Goal: Use online tool/utility: Utilize a website feature to perform a specific function

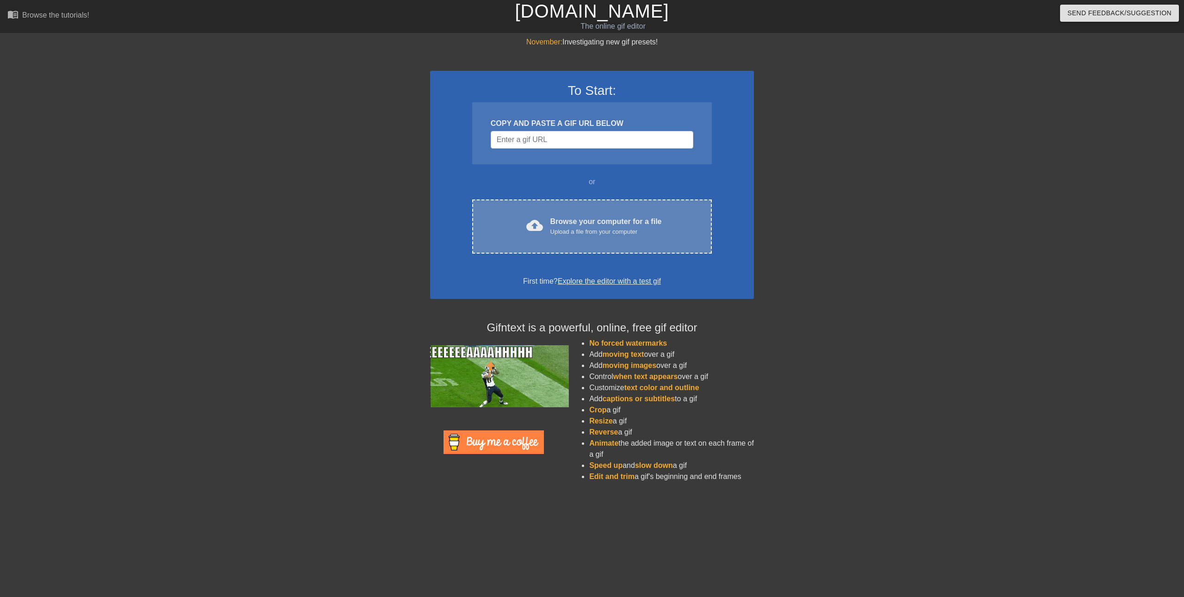
click at [534, 222] on span "cloud_upload" at bounding box center [534, 225] width 17 height 17
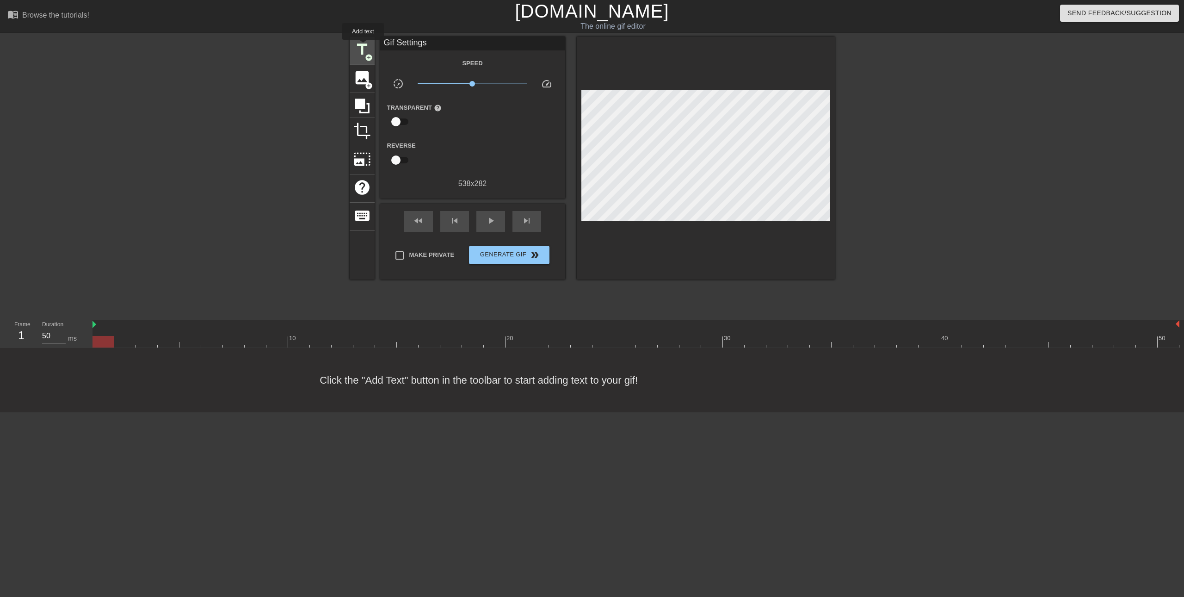
click at [363, 46] on span "title" at bounding box center [362, 50] width 18 height 18
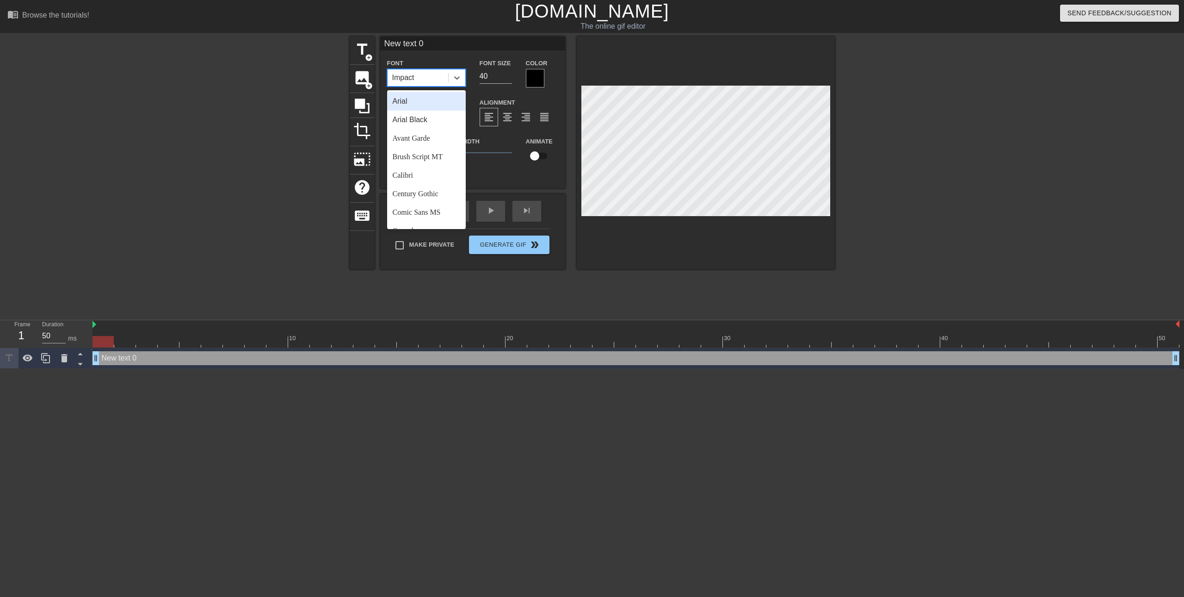
click at [433, 78] on div "Impact" at bounding box center [418, 77] width 61 height 17
click at [411, 125] on div "Calibri" at bounding box center [426, 129] width 79 height 18
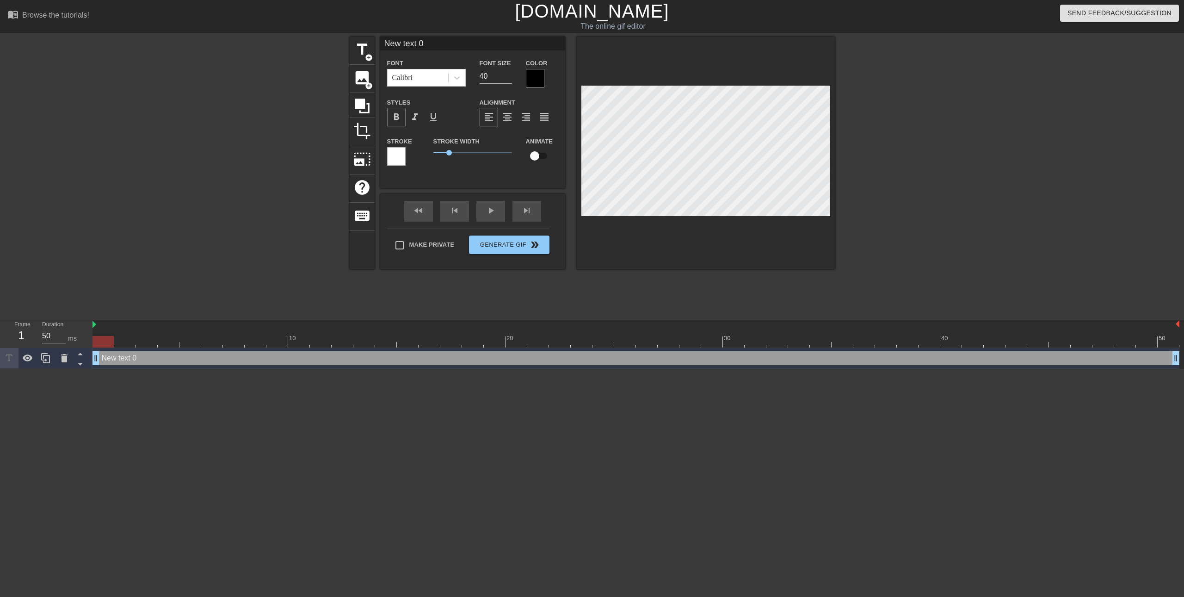
click at [394, 118] on span "format_bold" at bounding box center [396, 116] width 11 height 11
drag, startPoint x: 494, startPoint y: 74, endPoint x: 457, endPoint y: 77, distance: 37.6
click at [457, 77] on div "Font Calibri Font Size 40 Color" at bounding box center [472, 72] width 185 height 30
type input "28"
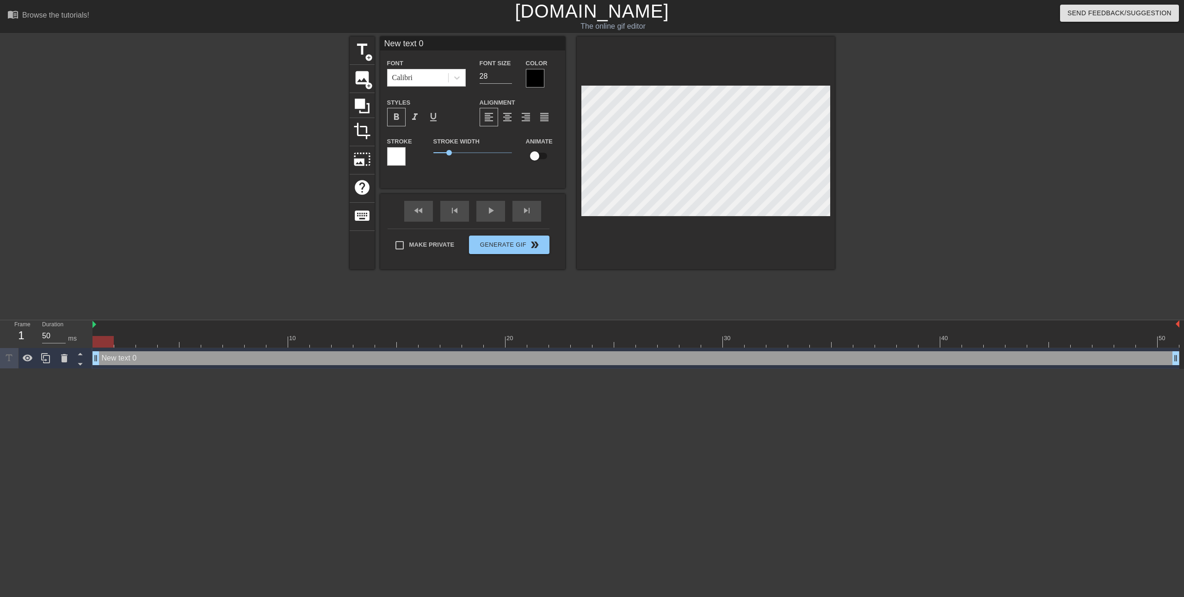
click at [571, 187] on div "title add_circle image add_circle crop photo_size_select_large help keyboard Ne…" at bounding box center [592, 153] width 485 height 233
paste textarea "I'm aware envy consumes my every walking moment."
type input "I'm aware envy consumes my every walking moment."
type textarea "I'm aware envy consumes my every walking moment."
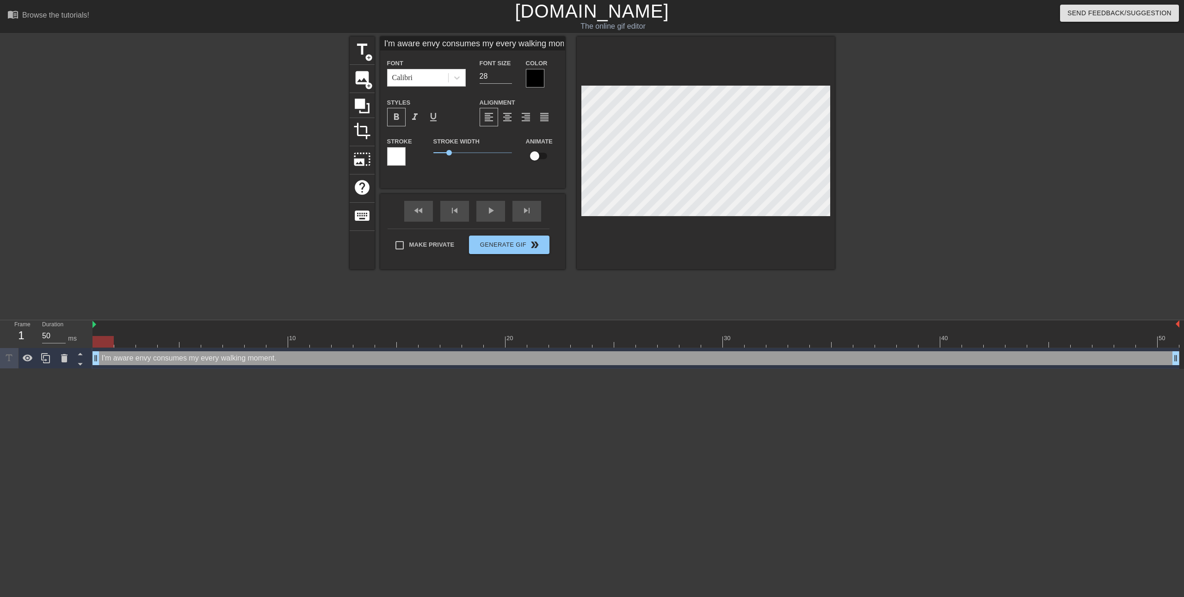
scroll to position [1, 4]
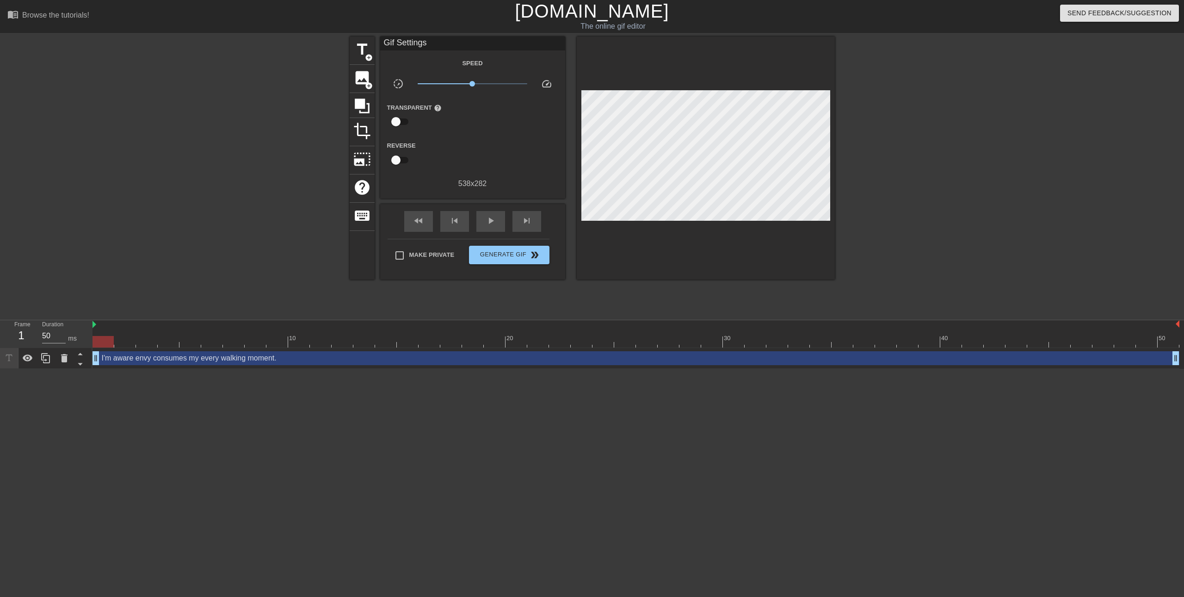
click at [939, 149] on div at bounding box center [915, 175] width 139 height 277
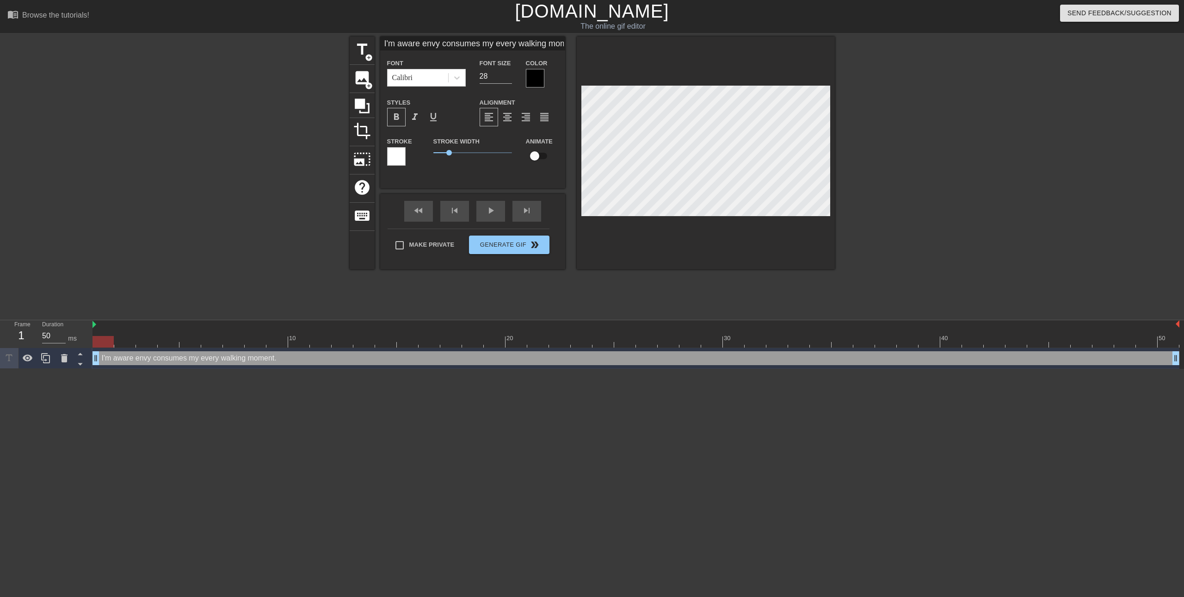
scroll to position [1, 5]
click at [878, 176] on div at bounding box center [915, 175] width 139 height 277
click at [529, 79] on div at bounding box center [535, 78] width 18 height 18
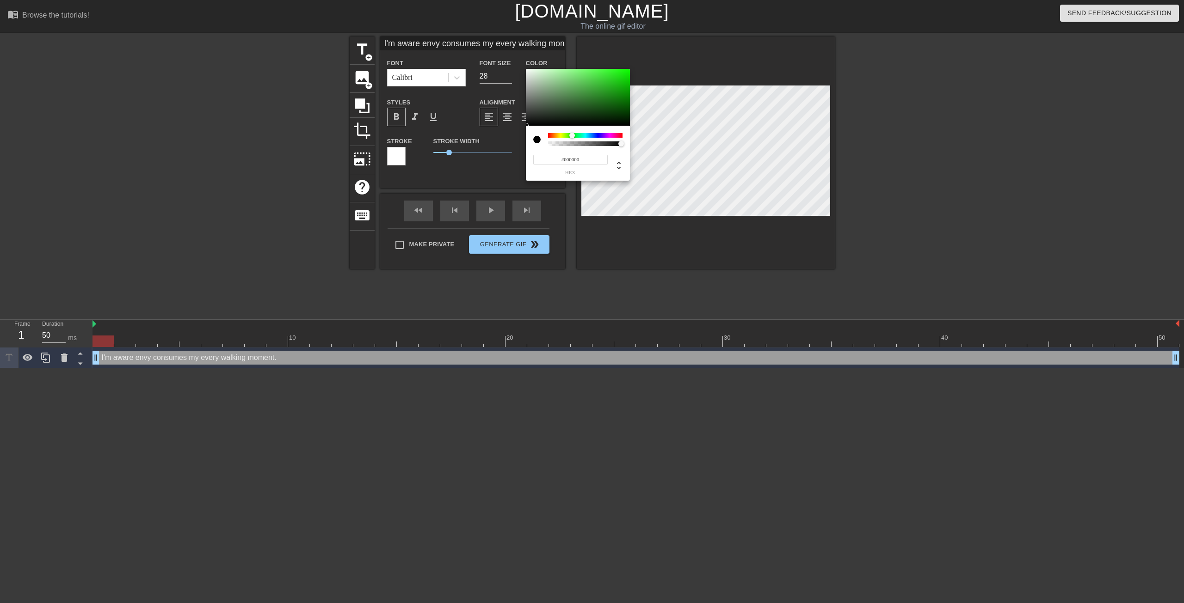
drag, startPoint x: 552, startPoint y: 135, endPoint x: 572, endPoint y: 136, distance: 20.4
click at [572, 136] on div at bounding box center [575, 136] width 6 height 6
type input "I'm aware envy consumes my every walking moment."
type input "#2A9F24"
type input "I'm aware envy consumes my every walking moment."
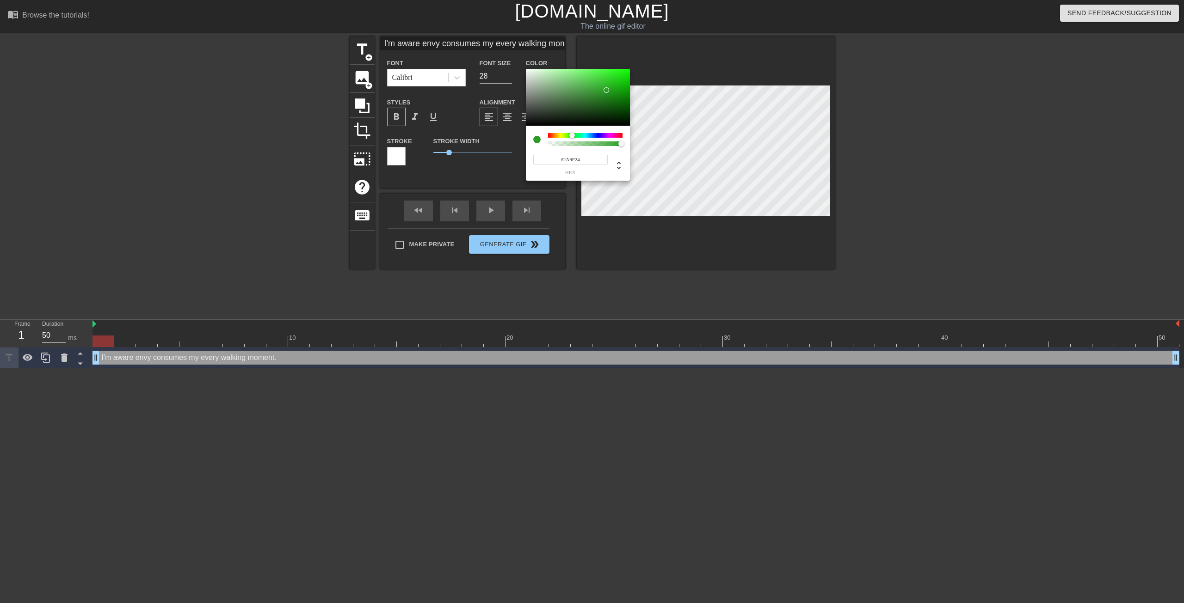
type input "#279F21"
type input "I'm aware envy consumes my every walking moment."
type input "#249F1D"
type input "I'm aware envy consumes my every walking moment."
type input "#229F1B"
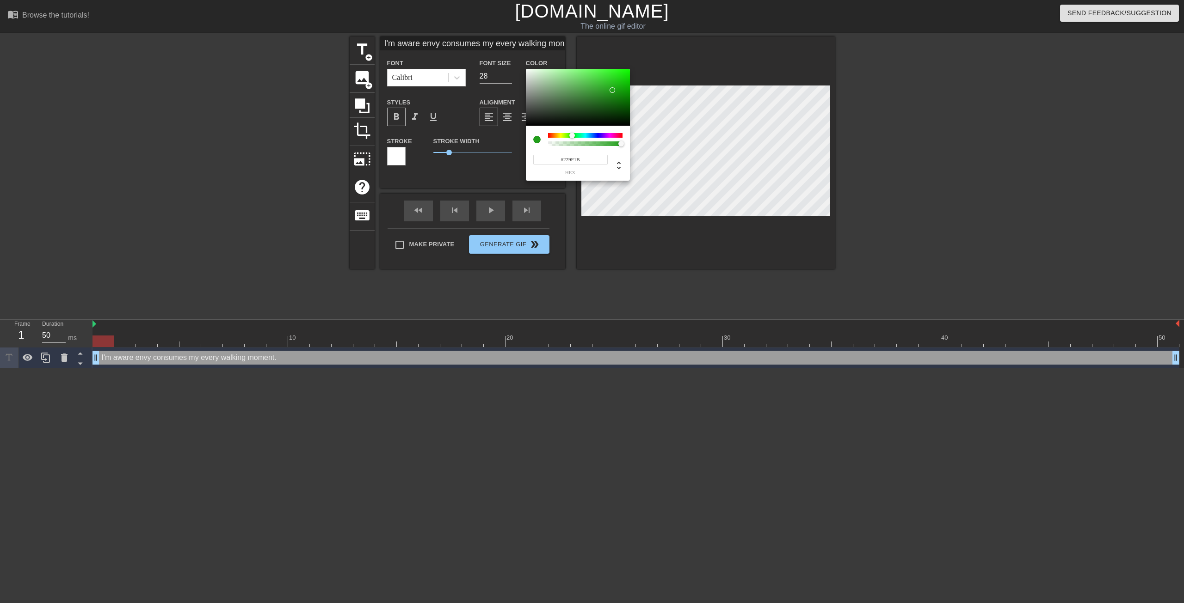
type input "I'm aware envy consumes my every walking moment."
type input "#22A11B"
type input "I'm aware envy consumes my every walking moment."
type input "#21A51A"
type input "I'm aware envy consumes my every walking moment."
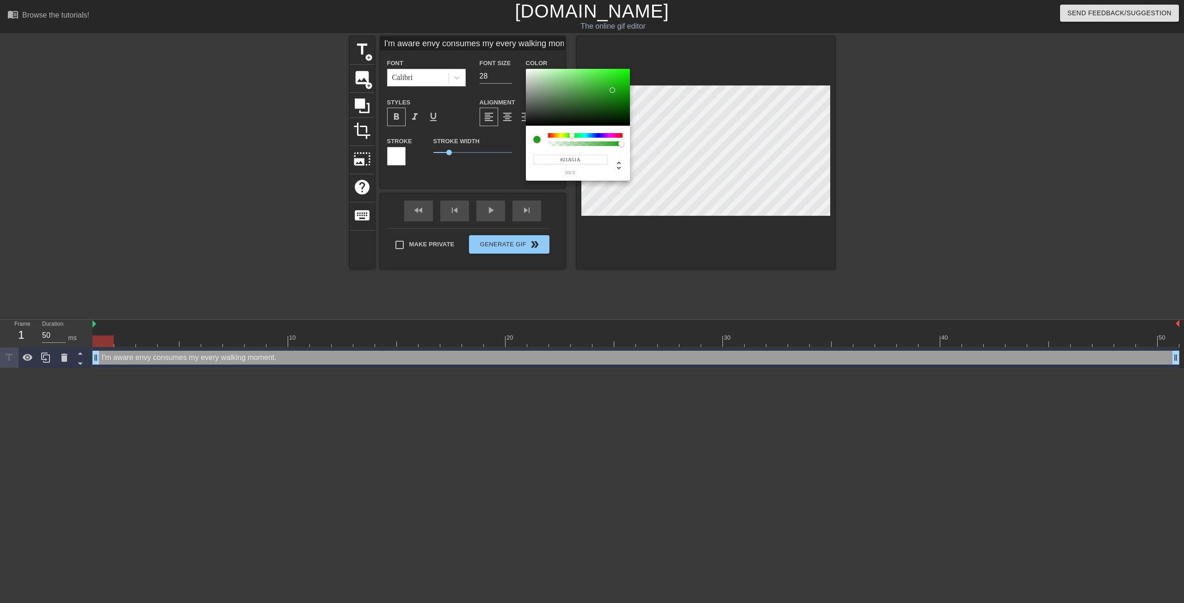
type input "#22AC1A"
type input "I'm aware envy consumes my every walking moment."
type input "#23B81B"
type input "I'm aware envy consumes my every walking moment."
type input "#23C01A"
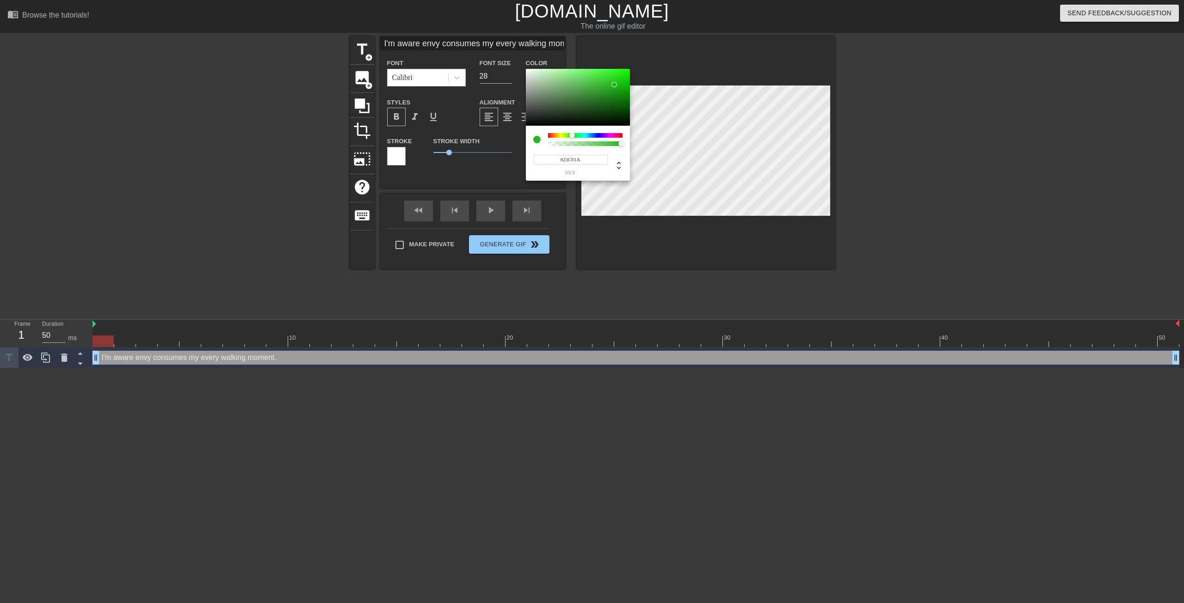
type input "I'm aware envy consumes my every walking moment."
type input "#25CF1B"
type input "I'm aware envy consumes my every walking moment."
type input "#26D31C"
type input "I'm aware envy consumes my every walking moment."
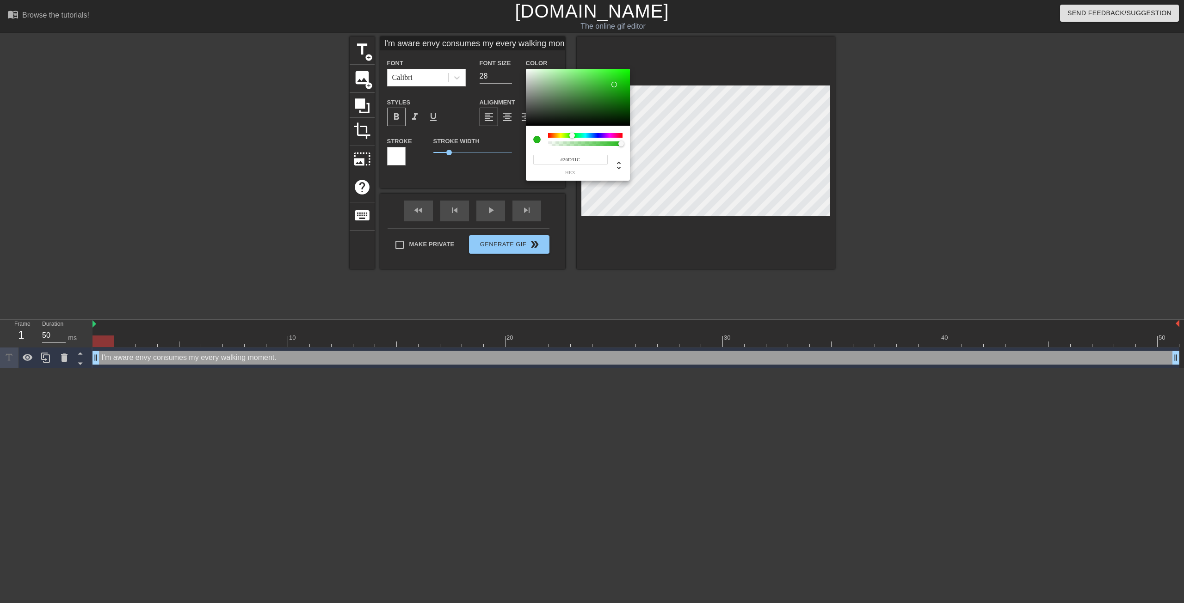
type input "#26D71C"
type input "I'm aware envy consumes my every walking moment."
type input "#25D71B"
type input "I'm aware envy consumes my every walking moment."
type input "#21D716"
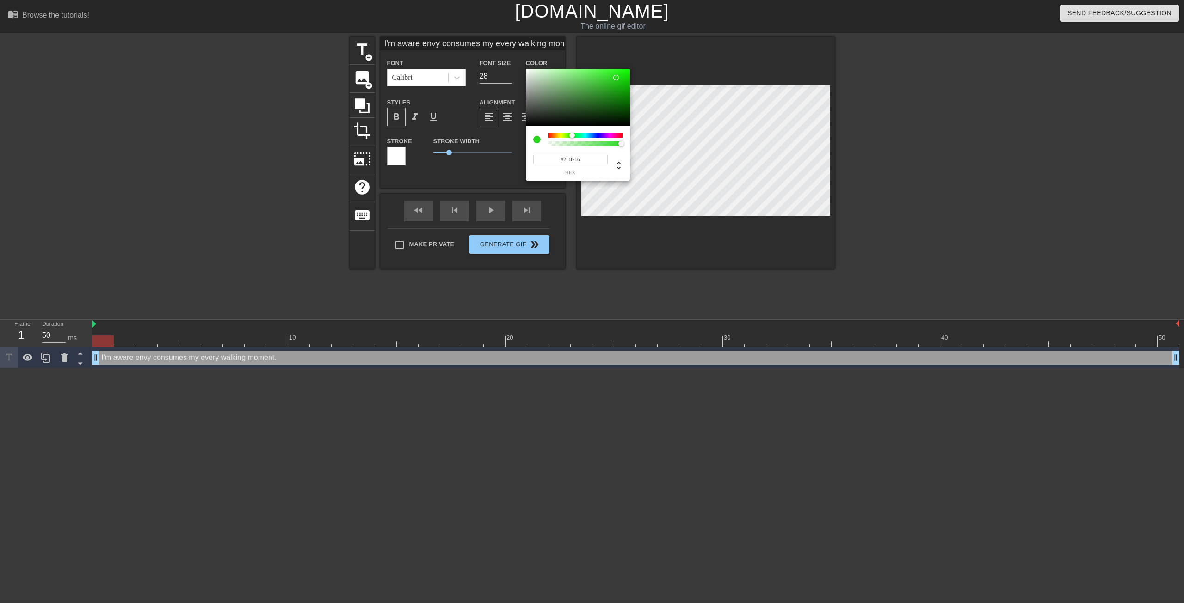
type input "I'm aware envy consumes my every walking moment."
type input "#1BD910"
type input "I'm aware envy consumes my every walking moment."
type input "#17DB0B"
type input "I'm aware envy consumes my every walking moment."
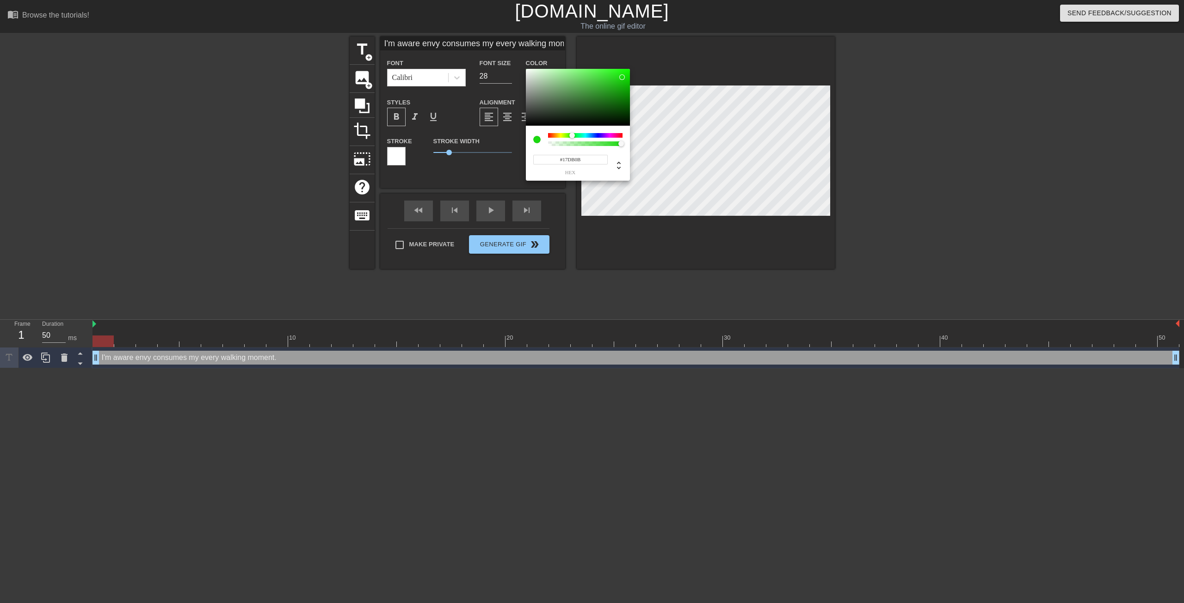
type input "#15DB09"
type input "I'm aware envy consumes my every walking moment."
type input "#15DD09"
type input "I'm aware envy consumes my every walking moment."
type input "#16DF09"
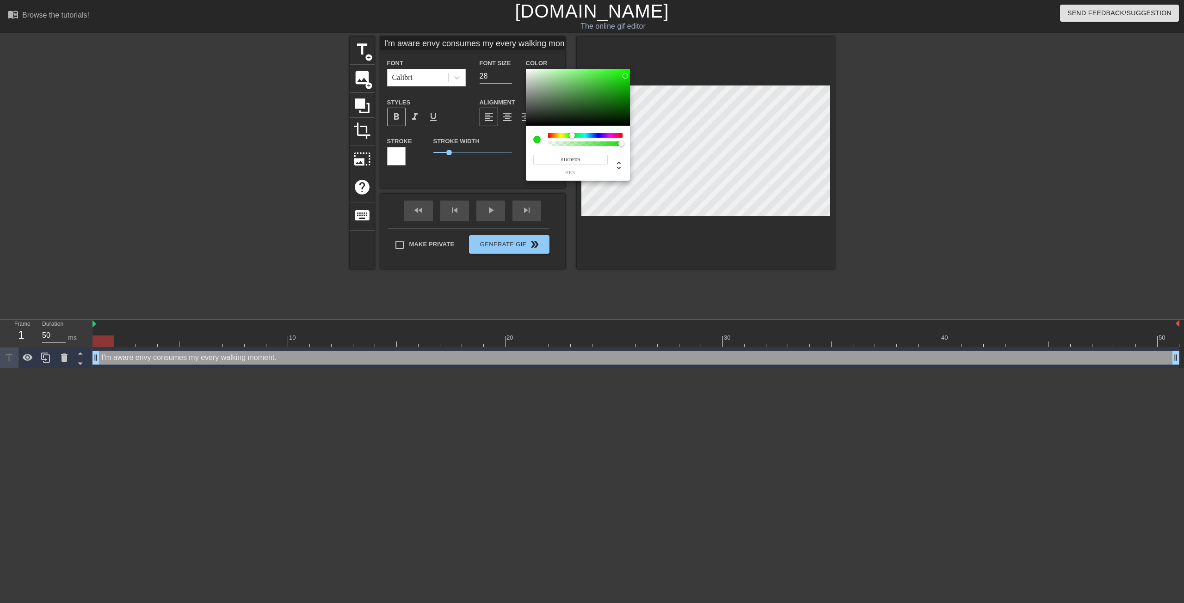
type input "I'm aware envy consumes my every walking moment."
type input "#1ADF0D"
type input "I'm aware envy consumes my every walking moment."
type input "#34D529"
type input "I'm aware envy consumes my every walking moment."
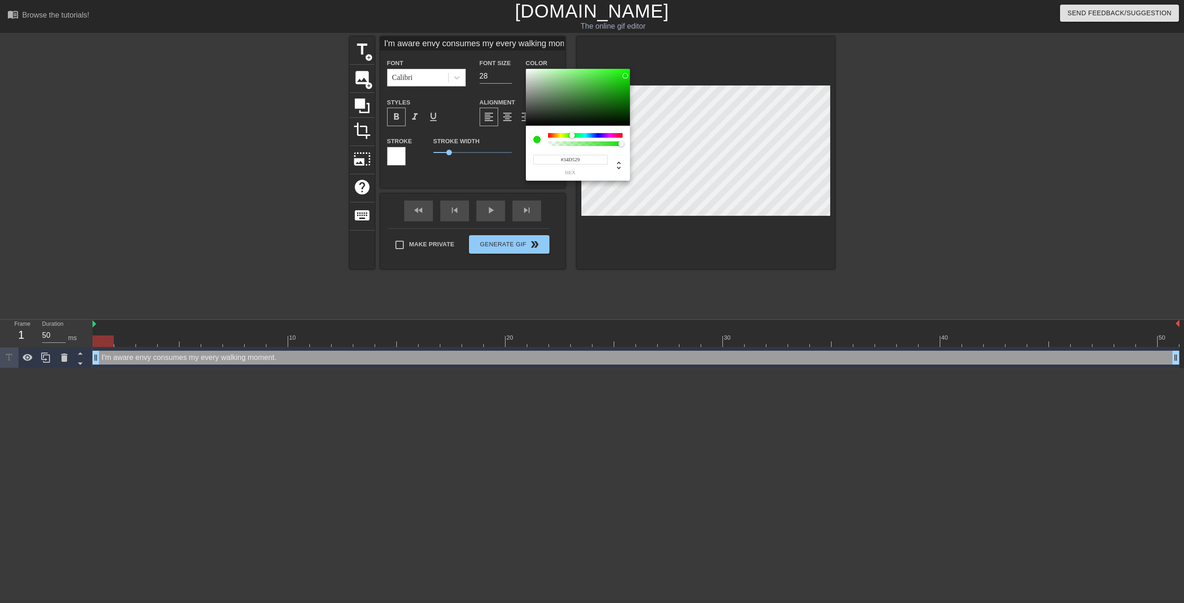
type input "#48CA3F"
type input "I'm aware envy consumes my every walking moment."
type input "#51C649"
type input "I'm aware envy consumes my every walking moment."
type input "#54BC4C"
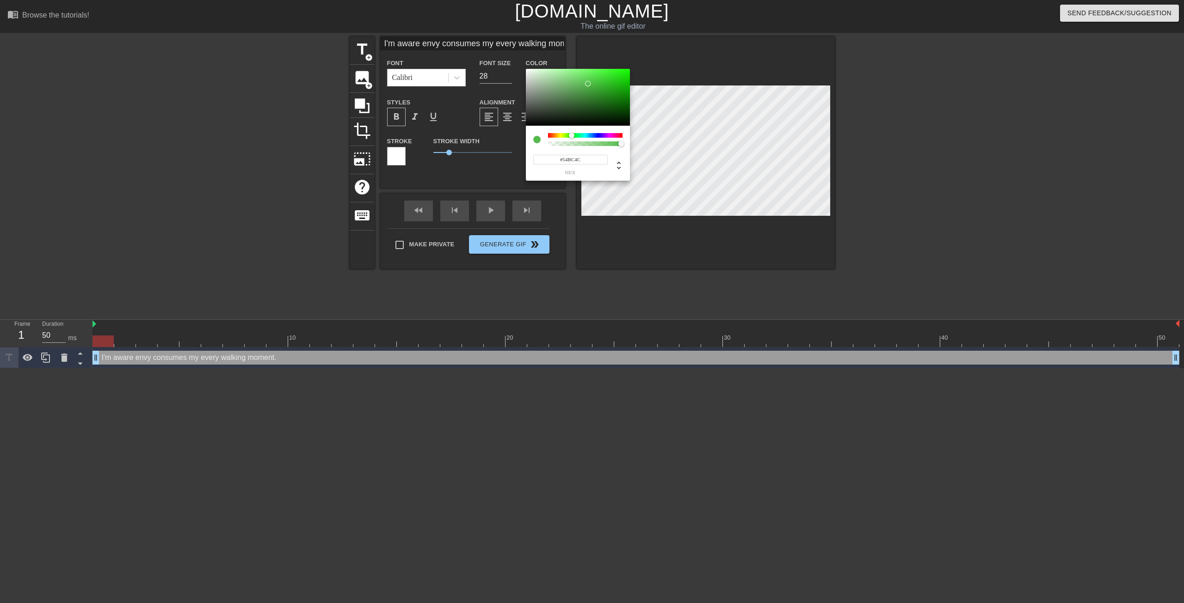
type input "I'm aware envy consumes my every walking moment."
type input "#4E9D48"
type input "I'm aware envy consumes my every walking moment."
type input "#3A6E36"
type input "I'm aware envy consumes my every walking moment."
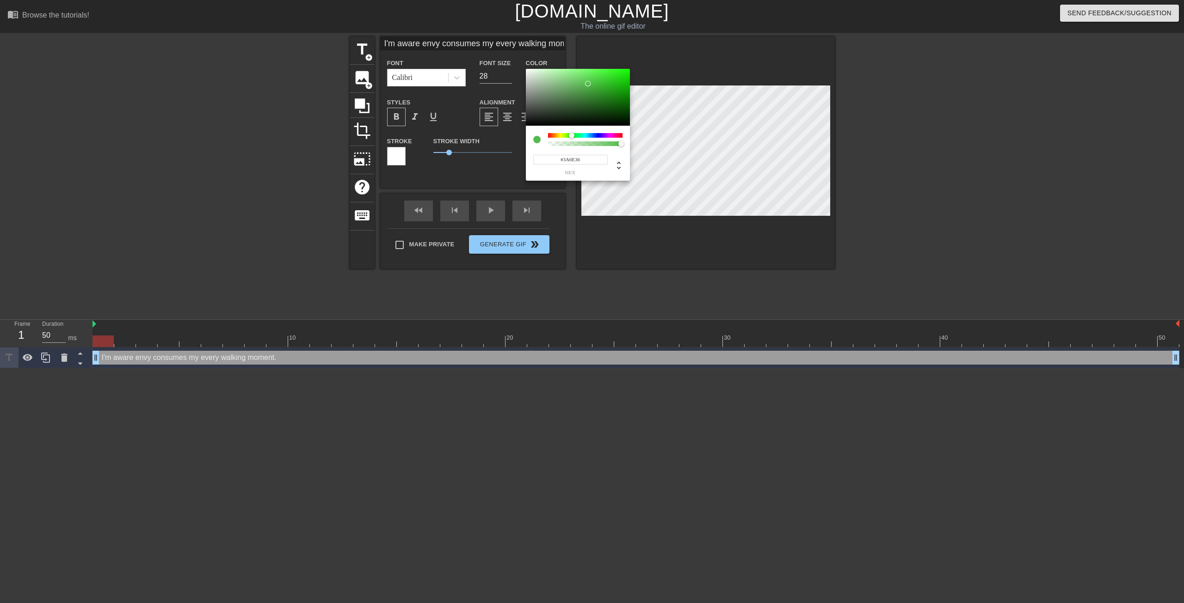
type input "#284B25"
type input "I'm aware envy consumes my every walking moment."
type input "#244221"
type input "I'm aware envy consumes my every walking moment."
type input "#22401F"
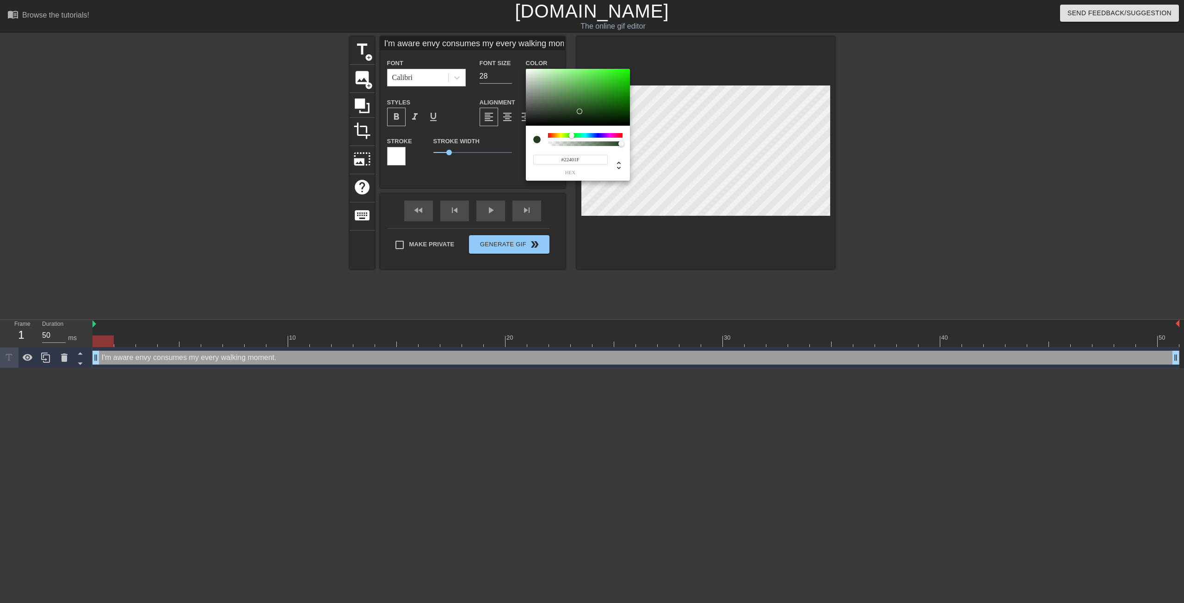
type input "I'm aware envy consumes my every walking moment."
type input "#21401D"
type input "I'm aware envy consumes my every walking moment."
type input "#20401C"
type input "I'm aware envy consumes my every walking moment."
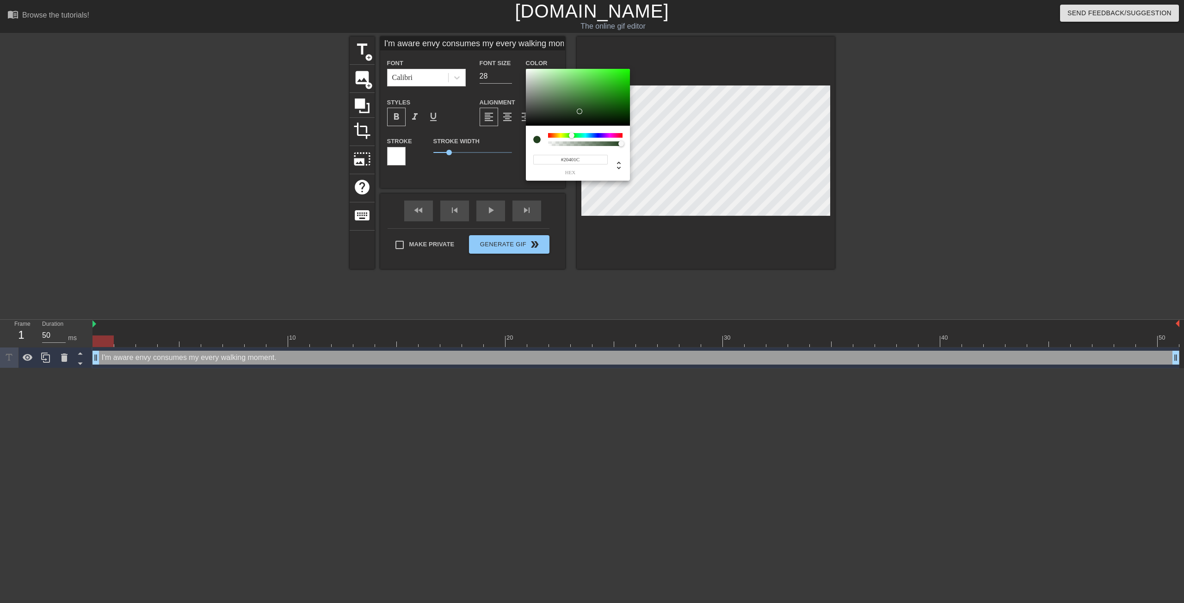
type input "#1F451B"
type input "I'm aware envy consumes my every walking moment."
type input "#22531D"
type input "I'm aware envy consumes my every walking moment."
type input "#276820"
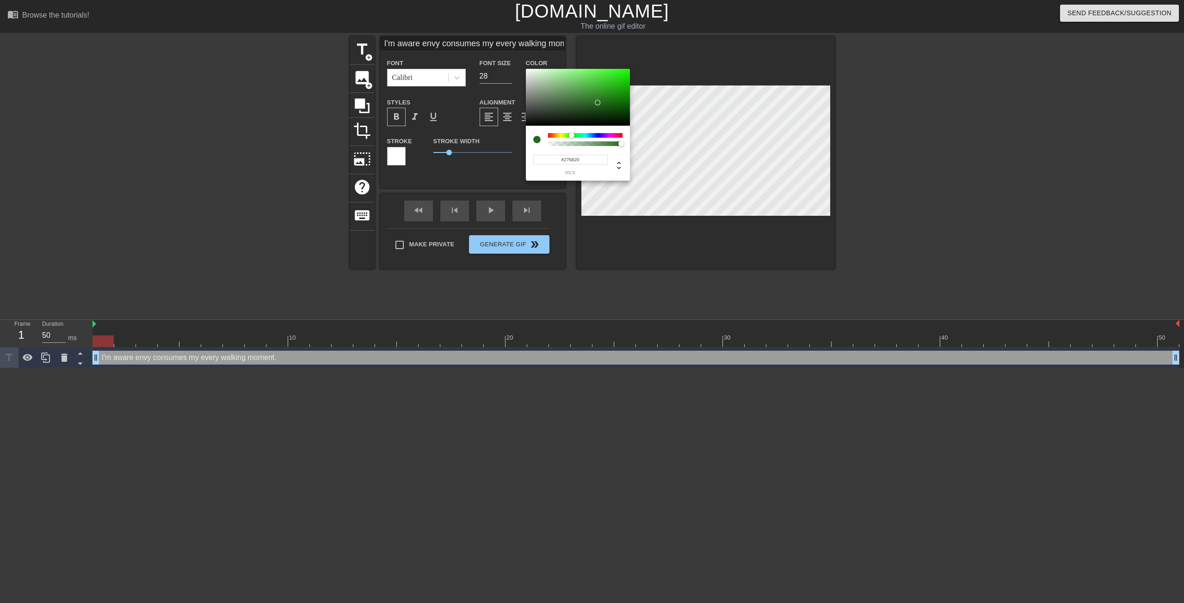
type input "I'm aware envy consumes my every walking moment."
type input "#297820"
type input "I'm aware envy consumes my every walking moment."
type input "#2C8D21"
type input "I'm aware envy consumes my every walking moment."
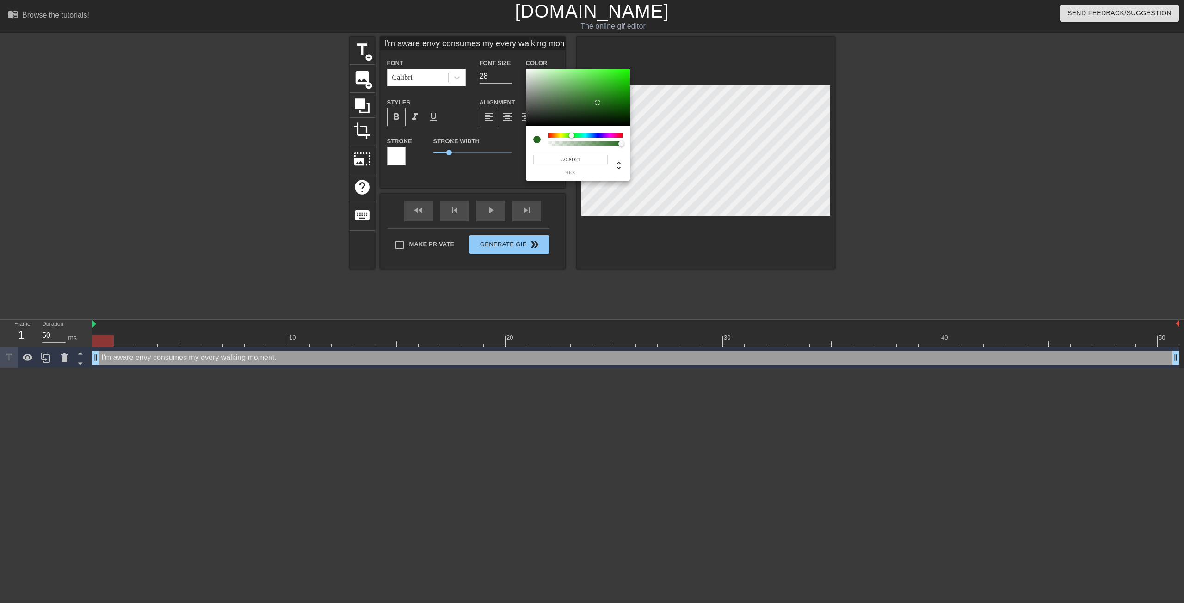
type input "#31A924"
type input "I'm aware envy consumes my every walking moment."
type input "#36B828"
type input "I'm aware envy consumes my every walking moment."
type input "#42CA34"
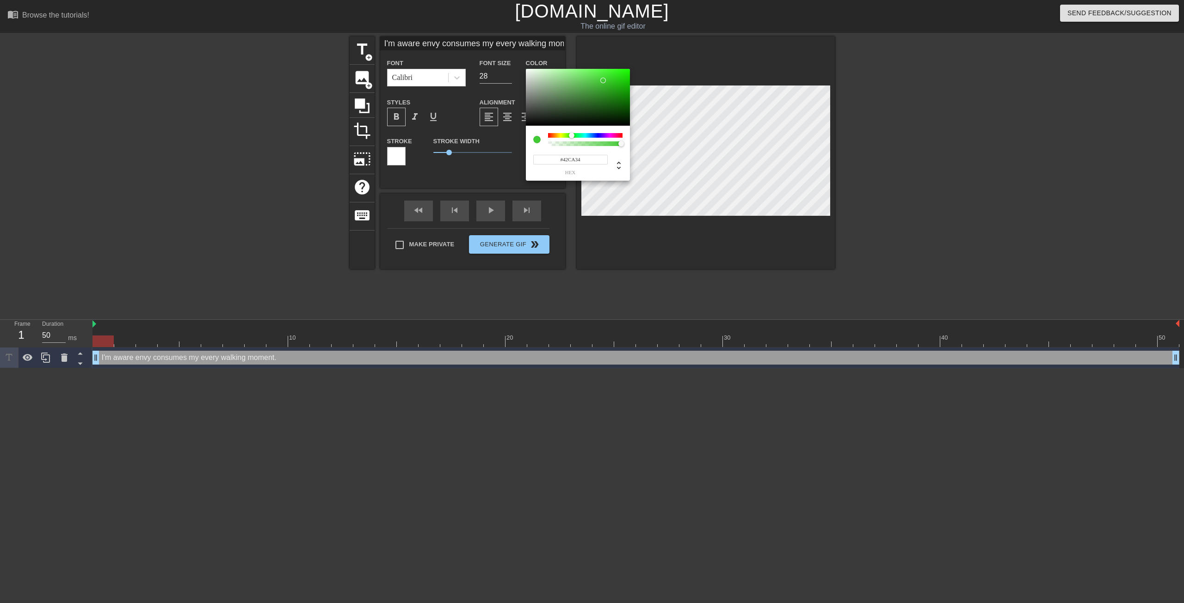
type input "I'm aware envy consumes my every walking moment."
type input "#49D13B"
type input "I'm aware envy consumes my every walking moment."
type input "#50D343"
type input "I'm aware envy consumes my every walking moment."
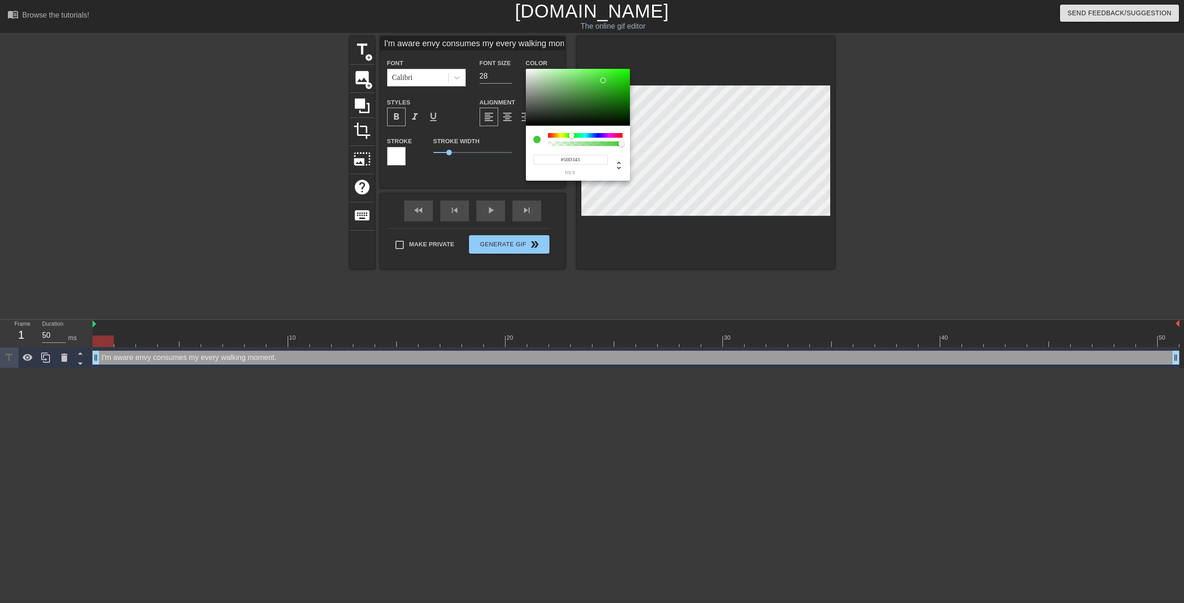
type input "#55D548"
type input "I'm aware envy consumes my every walking moment."
type input "#57D54A"
type input "I'm aware envy consumes my every walking moment."
type input "#58D54B"
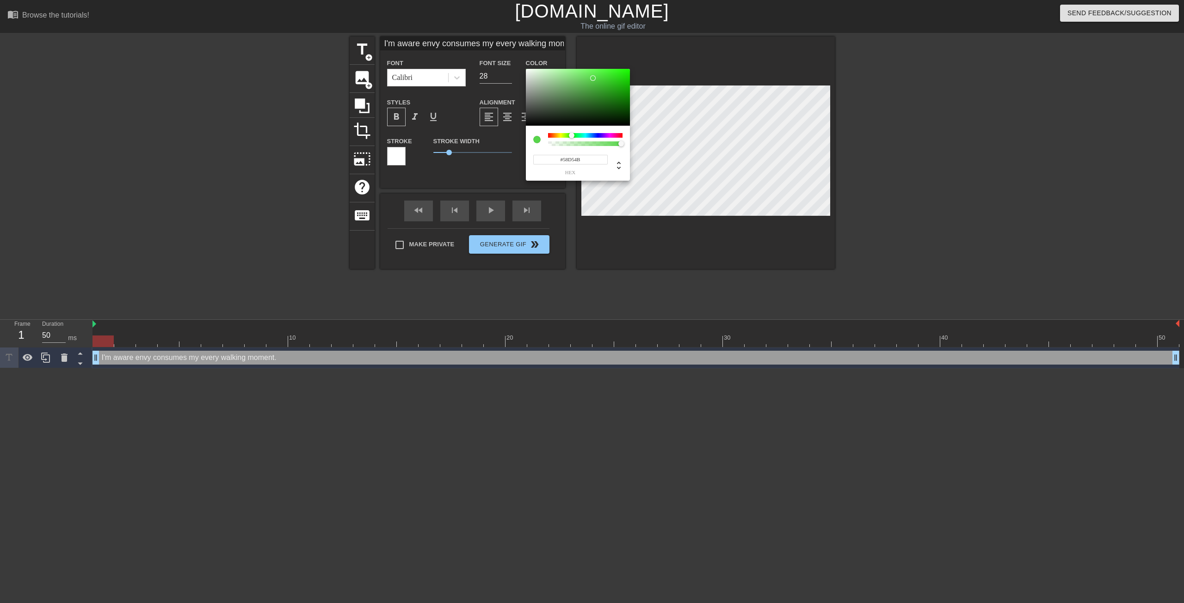
type input "I'm aware envy consumes my every walking moment."
type input "#50C045"
type input "I'm aware envy consumes my every walking moment."
type input "#48A93E"
type input "I'm aware envy consumes my every walking moment."
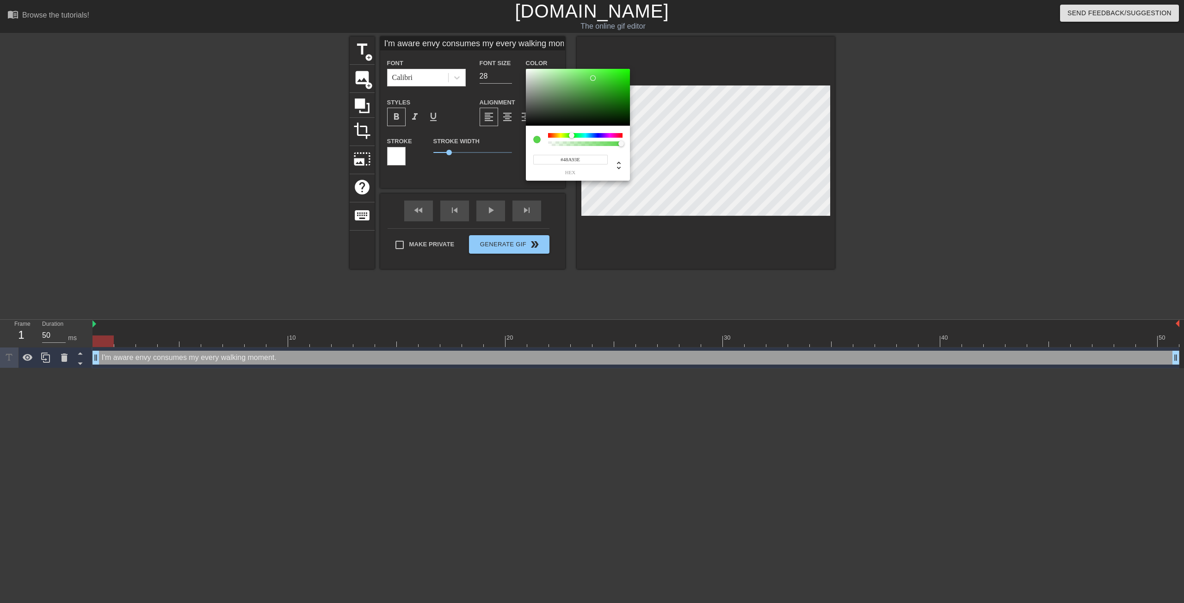
type input "#409737"
type input "I'm aware envy consumes my every walking moment."
type input "#3D9334"
type input "I'm aware envy consumes my every walking moment."
type input "#3C9333"
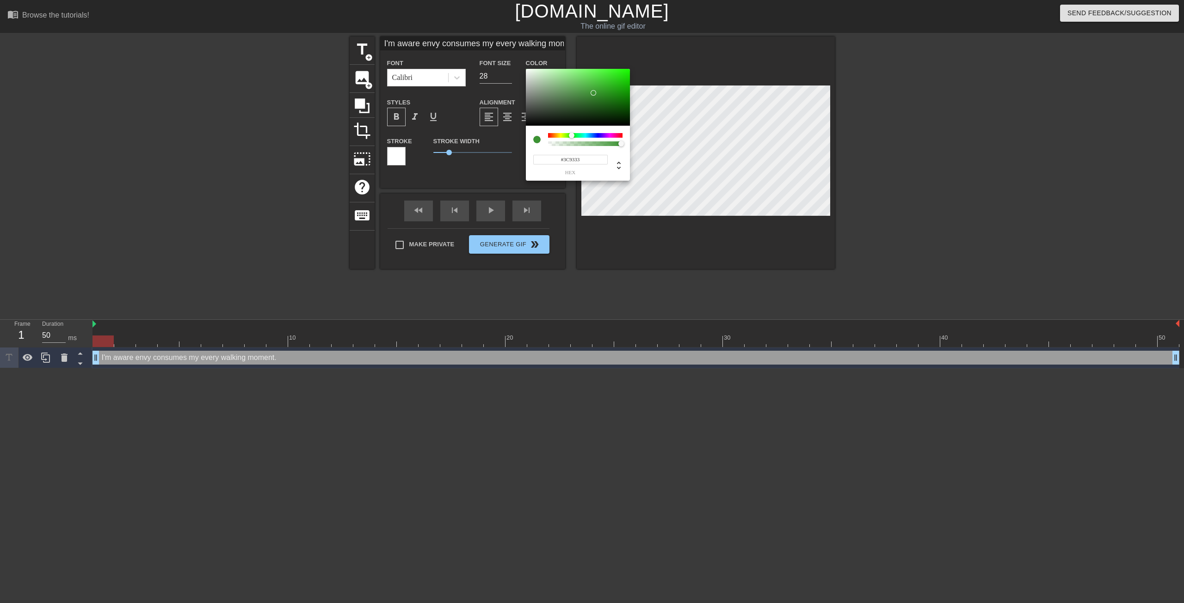
type input "I'm aware envy consumes my every walking moment."
type input "#3A9131"
type input "I'm aware envy consumes my every walking moment."
type input "#399130"
type input "I'm aware envy consumes my every walking moment."
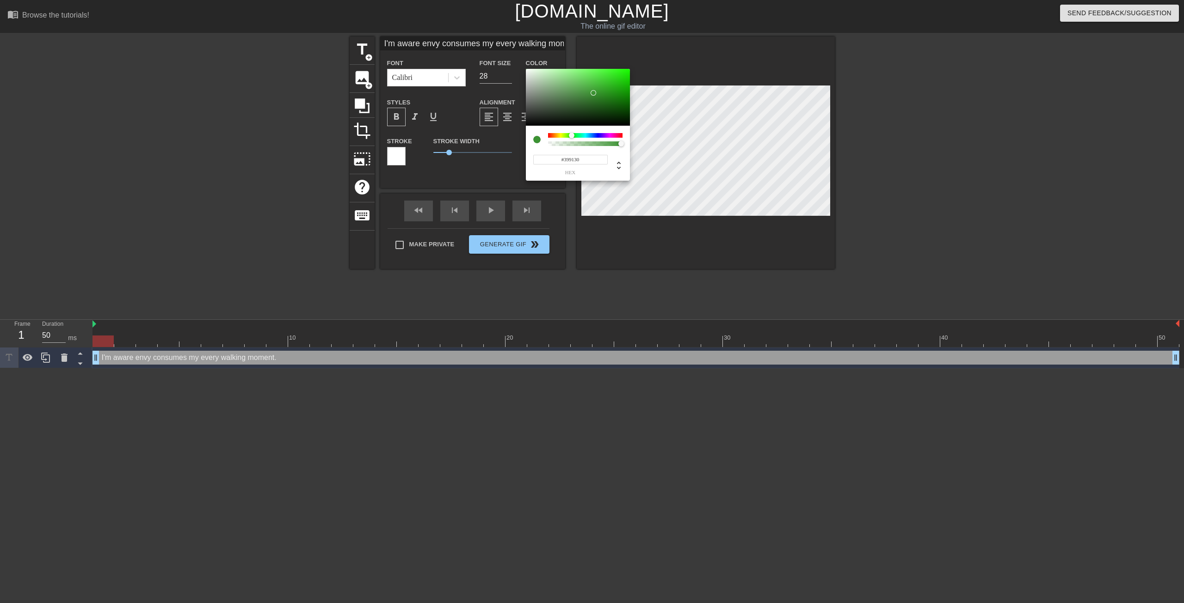
type input "#368F2D"
type input "I'm aware envy consumes my every walking moment."
type input "#348D2B"
type input "I'm aware envy consumes my every walking moment."
type input "#358D2C"
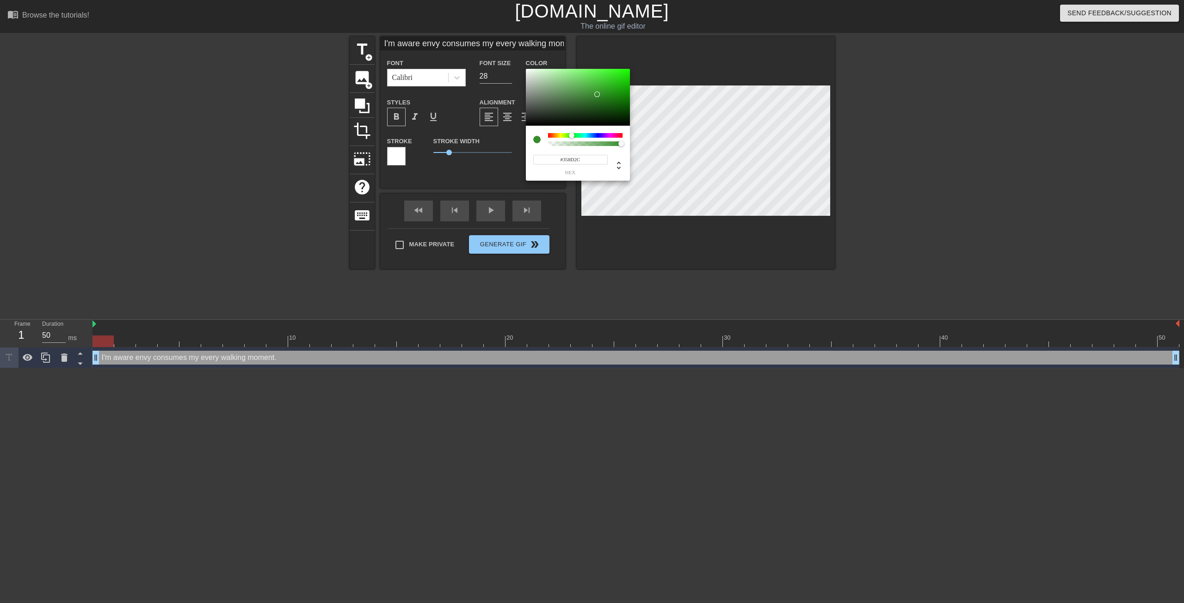
type input "I'm aware envy consumes my every walking moment."
type input "#409138"
type input "I'm aware envy consumes my every walking moment."
type input "#4B9943"
type input "I'm aware envy consumes my every walking moment."
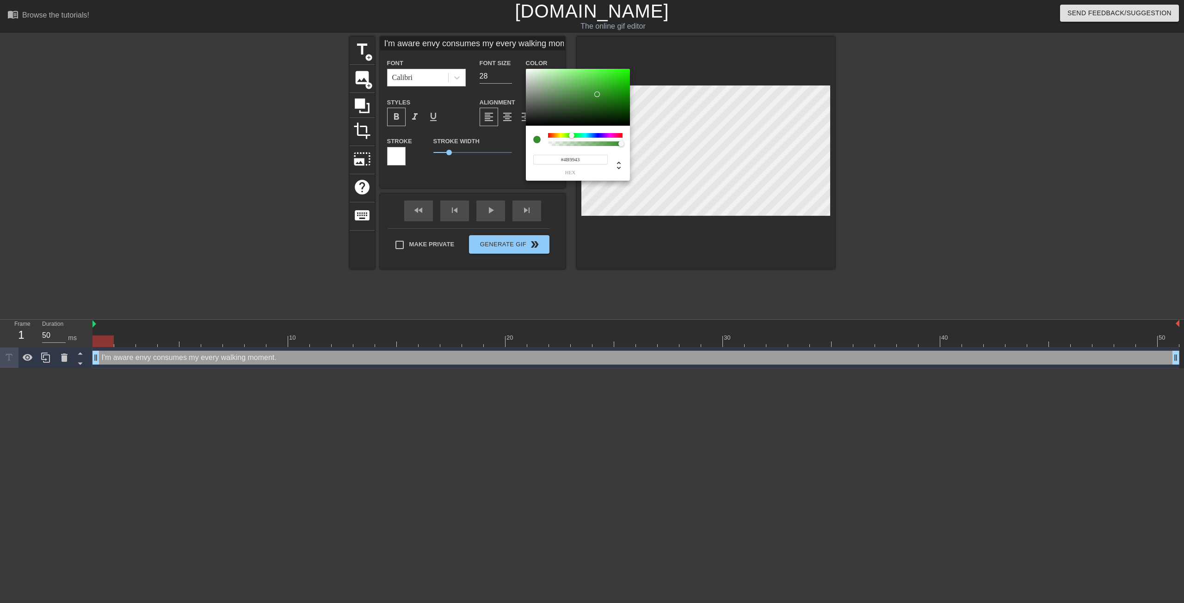
type input "#58A550"
type input "I'm aware envy consumes my every walking moment."
type input "#5CA954"
type input "I'm aware envy consumes my every walking moment."
type input "#62B25A"
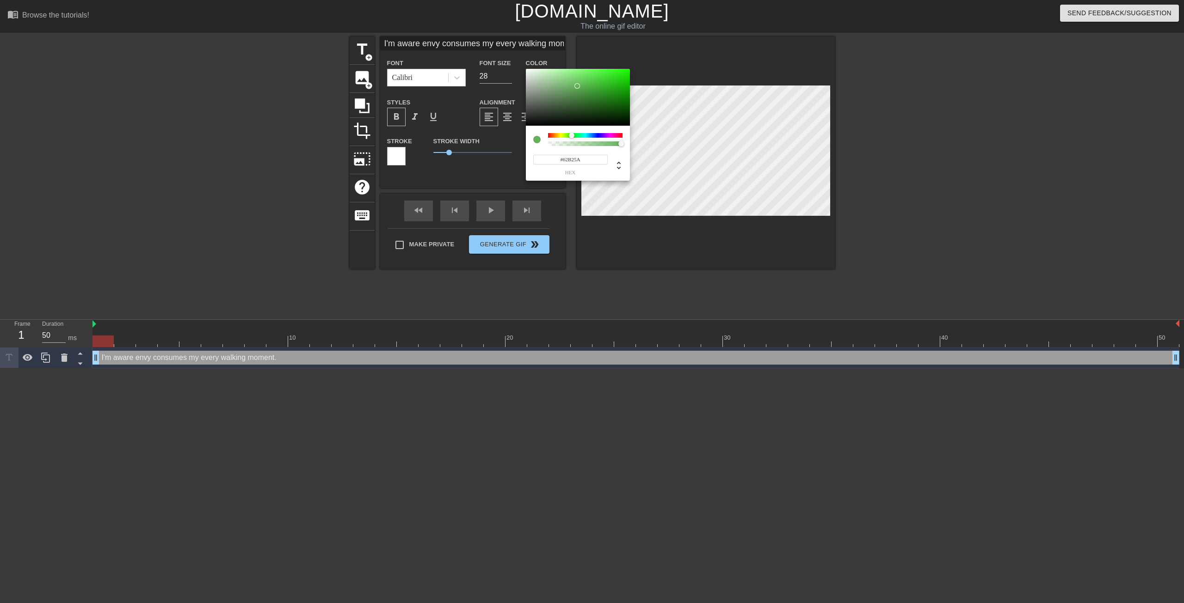
type input "I'm aware envy consumes my every walking moment."
type input "#6BBE62"
type input "I'm aware envy consumes my every walking moment."
type input "#74CA6B"
type input "I'm aware envy consumes my every walking moment."
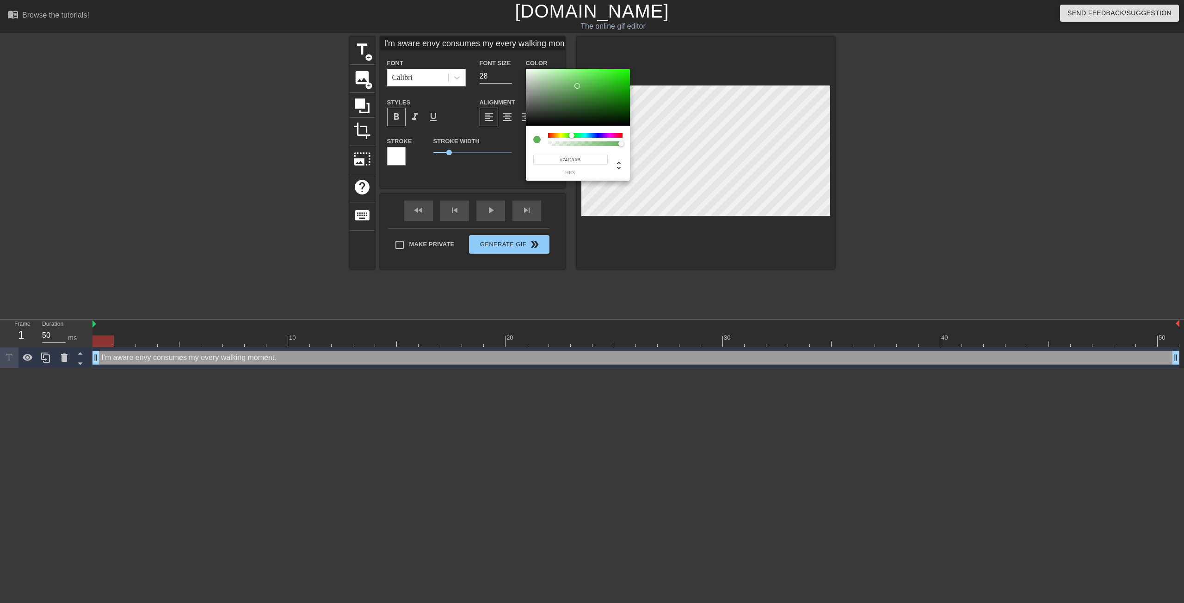
type input "#79D370"
type input "I'm aware envy consumes my every walking moment."
type input "#7CDB72"
type input "I'm aware envy consumes my every walking moment."
type input "#78DF6E"
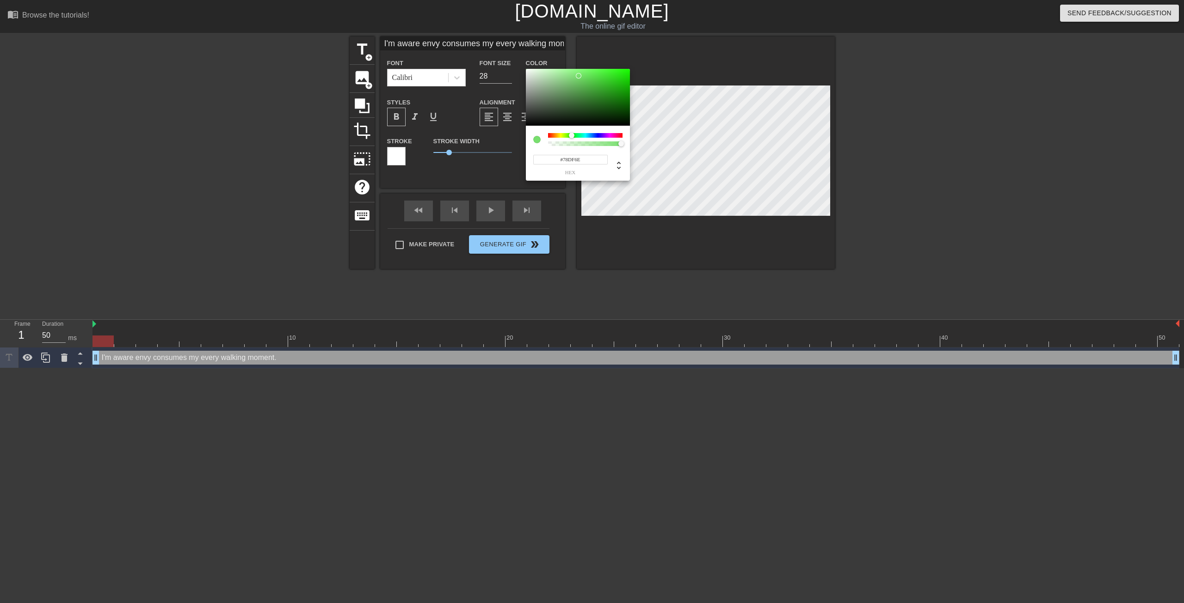
type input "I'm aware envy consumes my every walking moment."
type input "#6EDF63"
type input "I'm aware envy consumes my every walking moment."
type input "#61D955"
type input "I'm aware envy consumes my every walking moment."
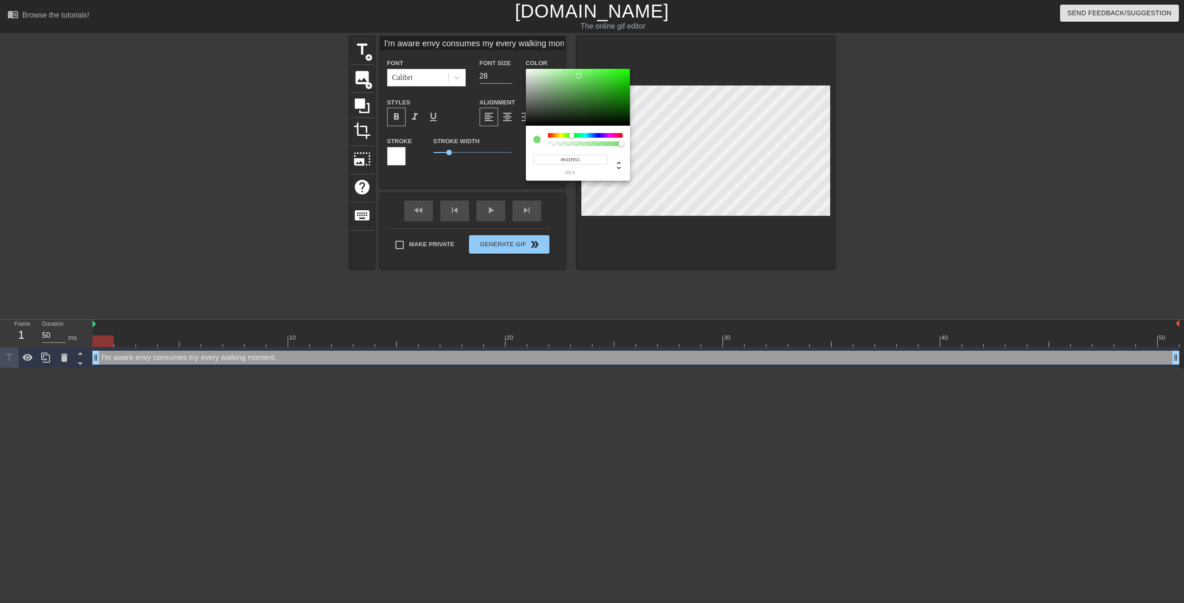
type input "#54CF48"
type input "I'm aware envy consumes my every walking moment."
type input "#43BA38"
type input "I'm aware envy consumes my every walking moment."
type input "#34A12A"
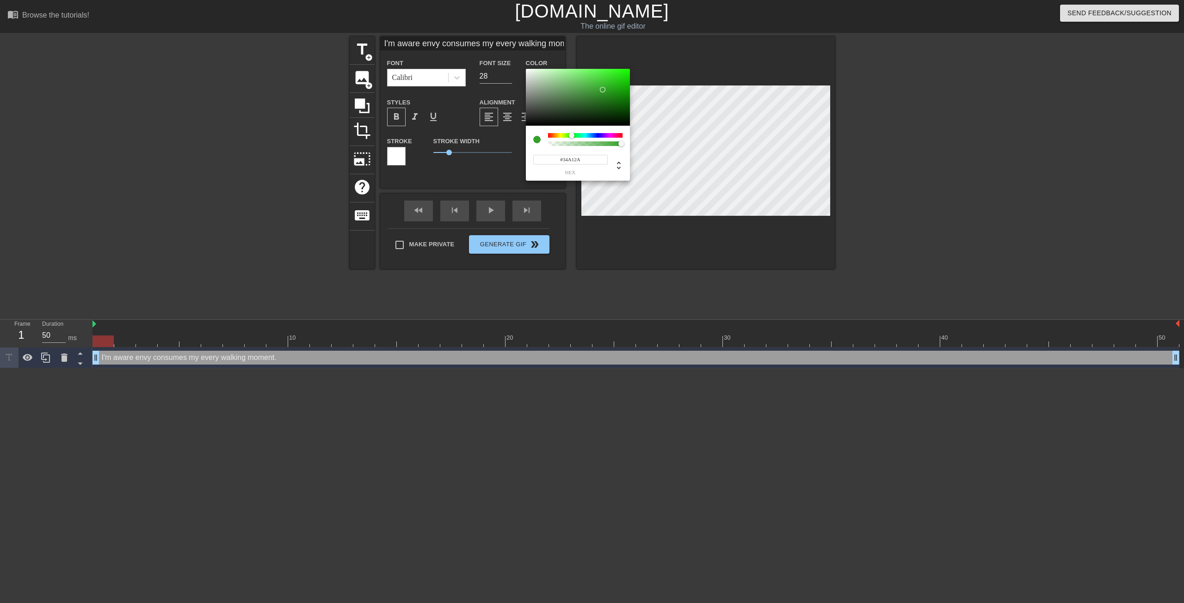
type input "I'm aware envy consumes my every walking moment."
type input "#2E9525"
type input "I'm aware envy consumes my every walking moment."
type input "#298D21"
type input "I'm aware envy consumes my every walking moment."
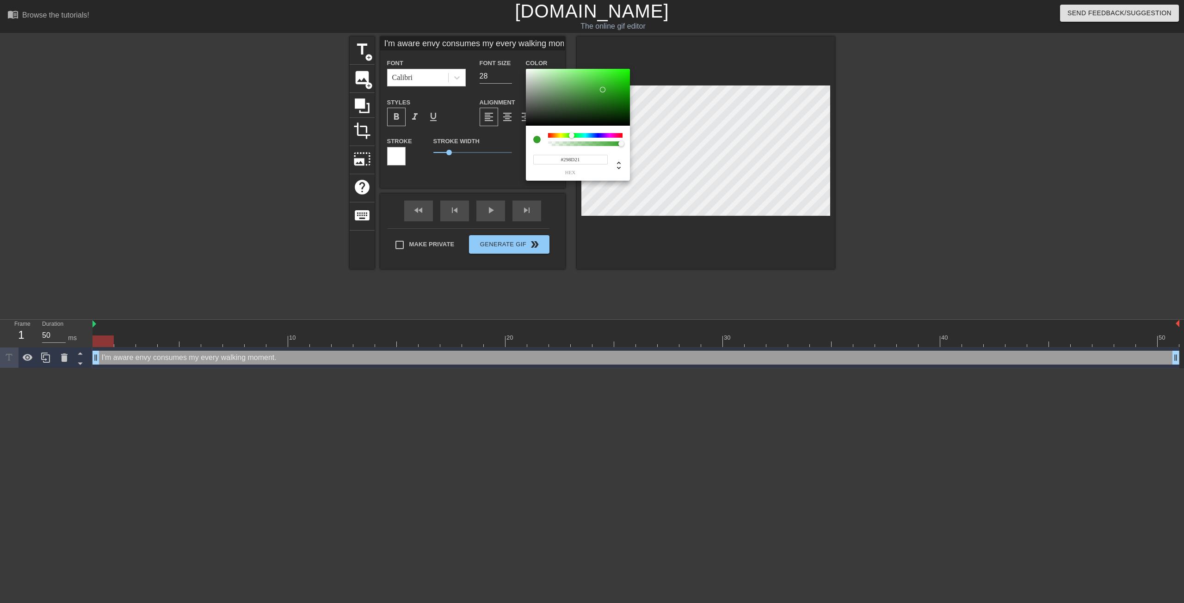
type input "#24801C"
type input "I'm aware envy consumes my every walking moment."
type input "#207818"
type input "I'm aware envy consumes my every walking moment."
type input "#1E7416"
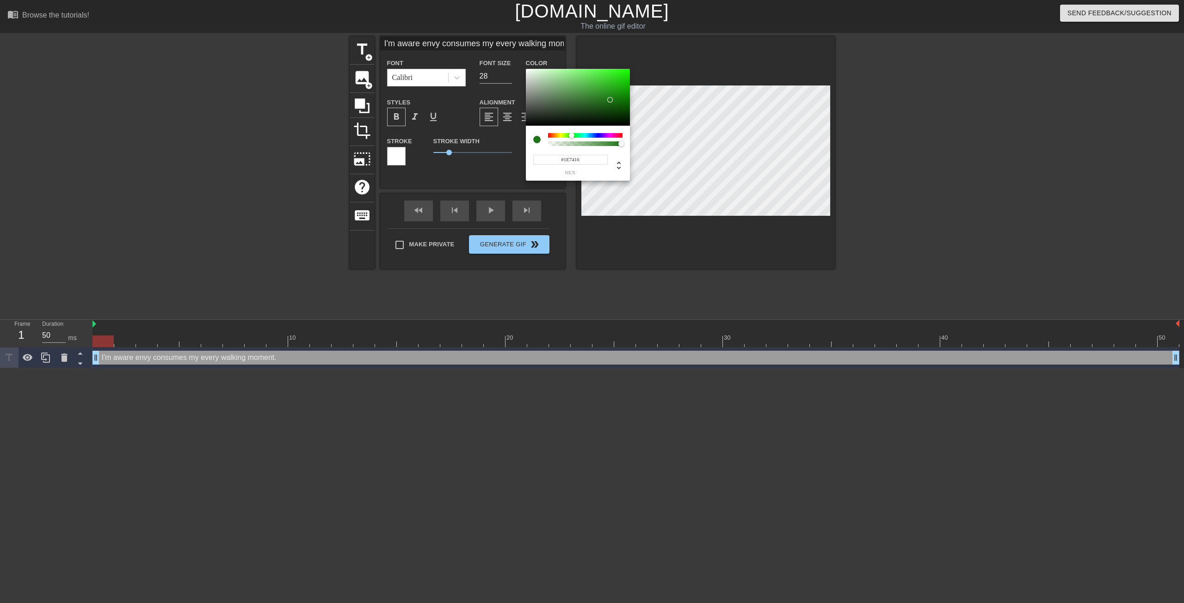
type input "I'm aware envy consumes my every walking moment."
type input "#1B6E14"
type input "I'm aware envy consumes my every walking moment."
type input "#176510"
type input "I'm aware envy consumes my every walking moment."
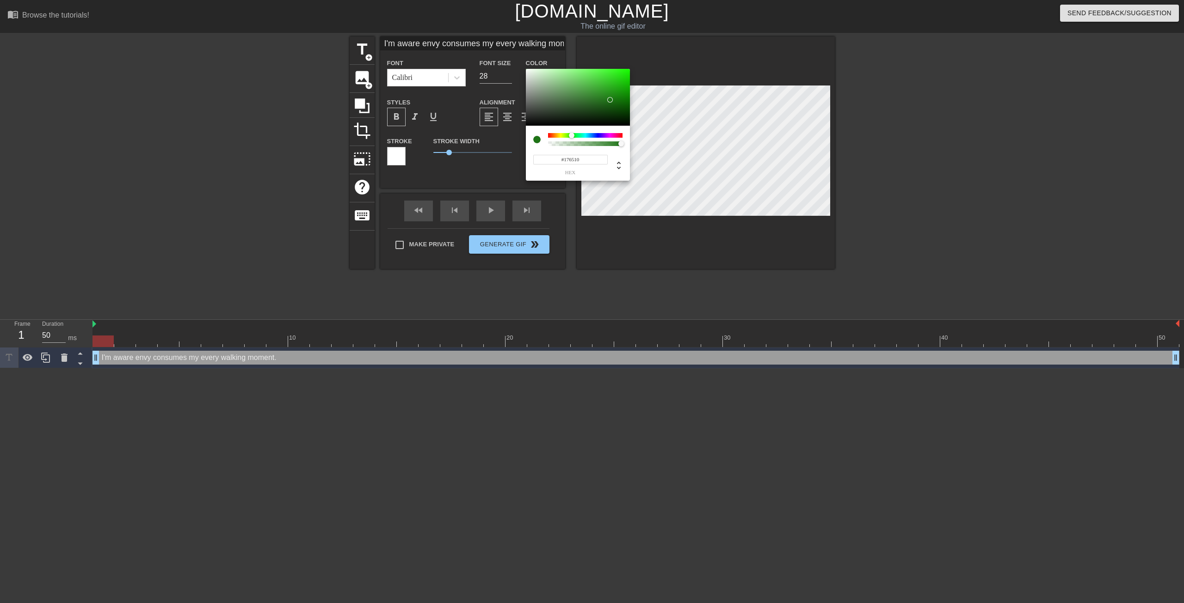
type input "#16610F"
type input "I'm aware envy consumes my every walking moment."
type input "#155F0E"
type input "I'm aware envy consumes my every walking moment."
type input "#135D0C"
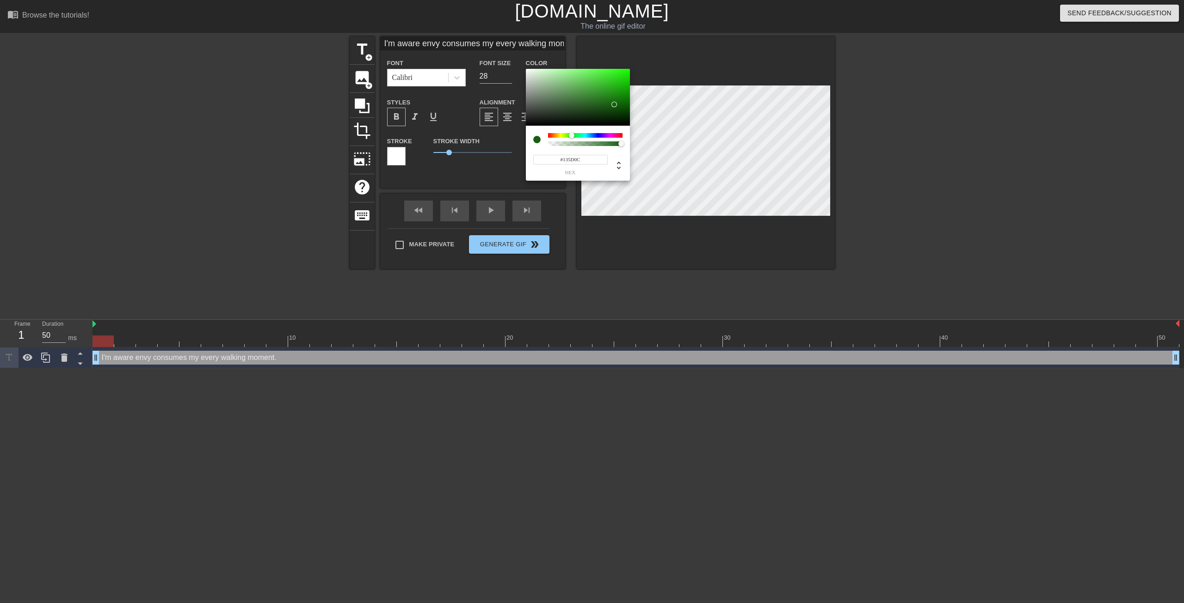
type input "I'm aware envy consumes my every walking moment."
type input "#115B0A"
type input "I'm aware envy consumes my every walking moment."
type input "#0D5706"
type input "I'm aware envy consumes my every walking moment."
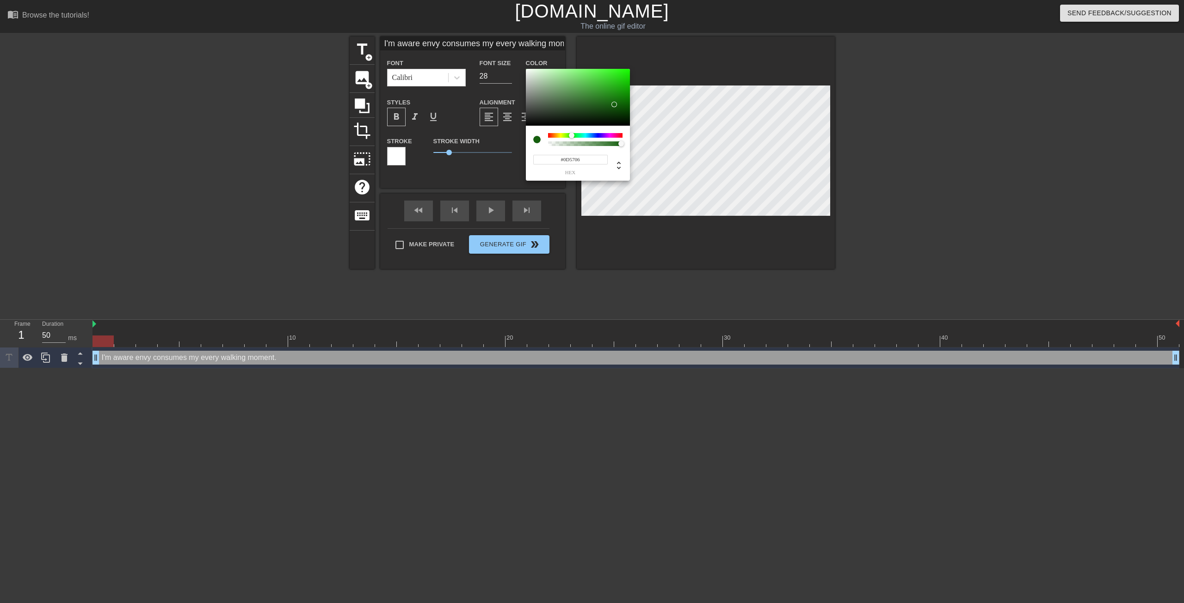
type input "#0B5504"
type input "I'm aware envy consumes my every walking moment."
type input "#0A5304"
type input "I'm aware envy consumes my every walking moment."
type input "#084F03"
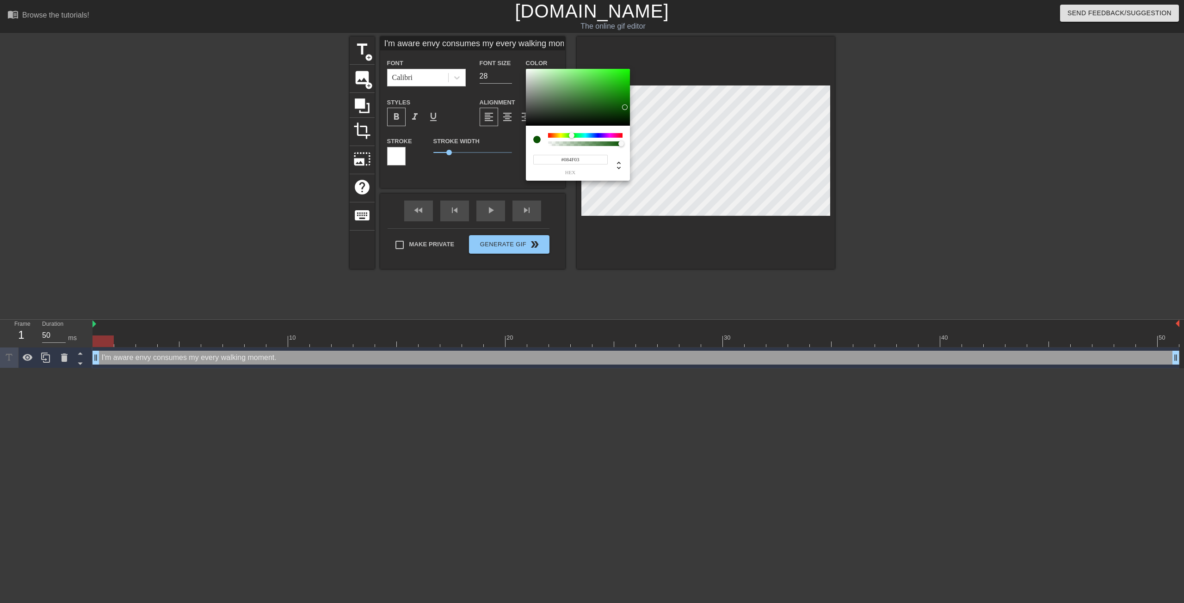
type input "I'm aware envy consumes my every walking moment."
type input "#074902"
type input "I'm aware envy consumes my every walking moment."
type input "#063E01"
type input "I'm aware envy consumes my every walking moment."
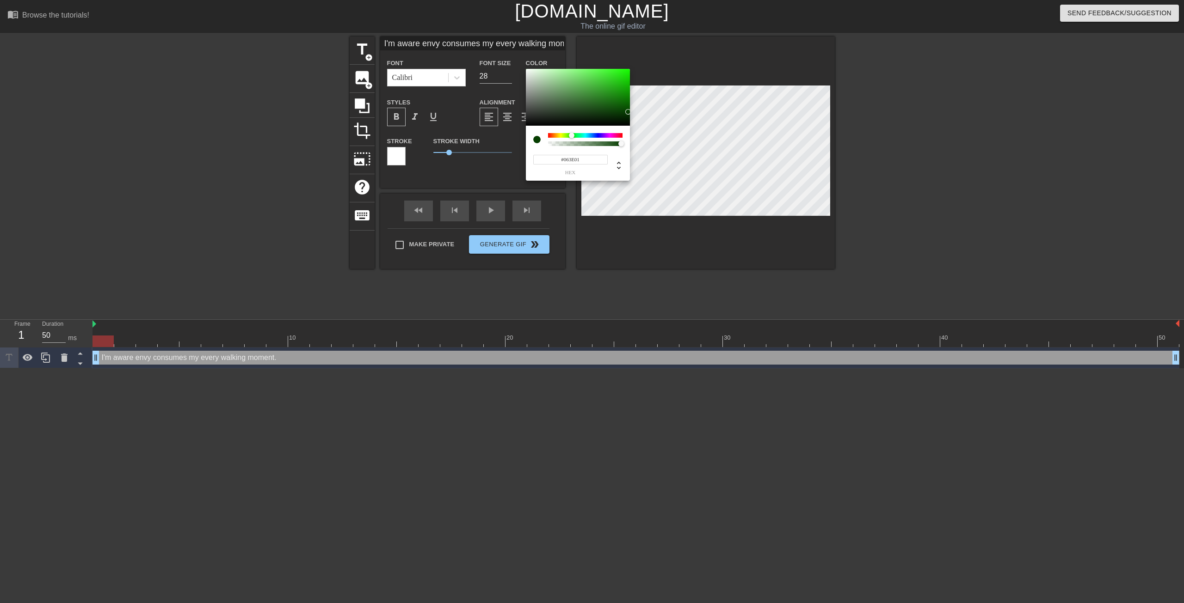
type input "#073E02"
type input "I'm aware envy consumes my every walking moment."
type input "#073C02"
type input "I'm aware envy consumes my every walking moment."
type input "#083C03"
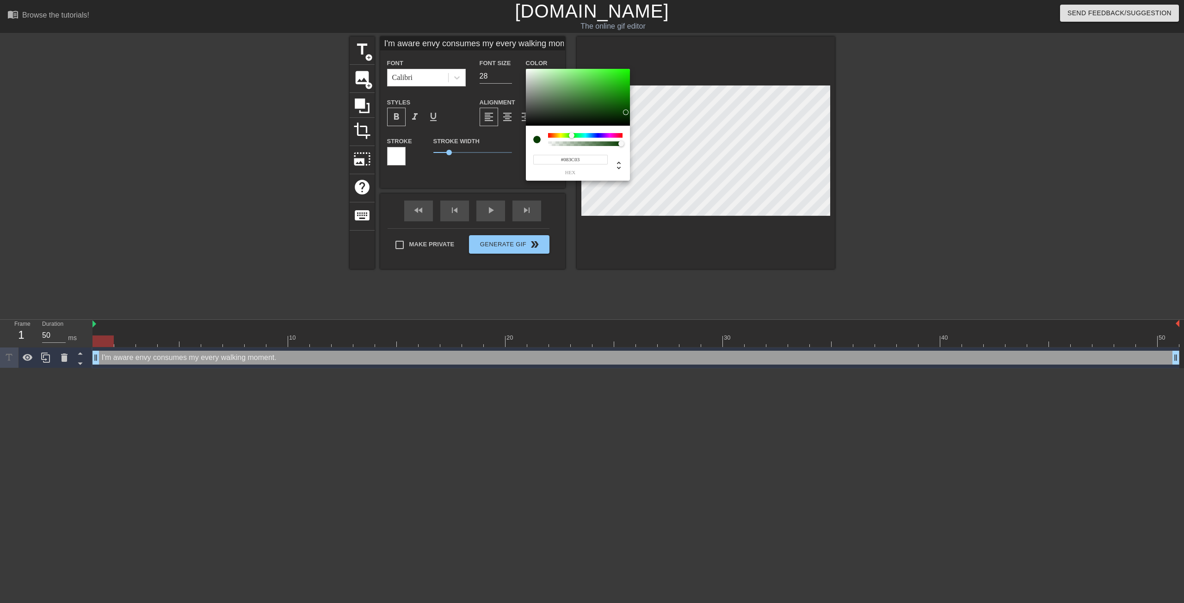
type input "I'm aware envy consumes my every walking moment."
type input "#094004"
type input "I'm aware envy consumes my every walking moment."
type input "#0B4505"
type input "I'm aware envy consumes my every walking moment."
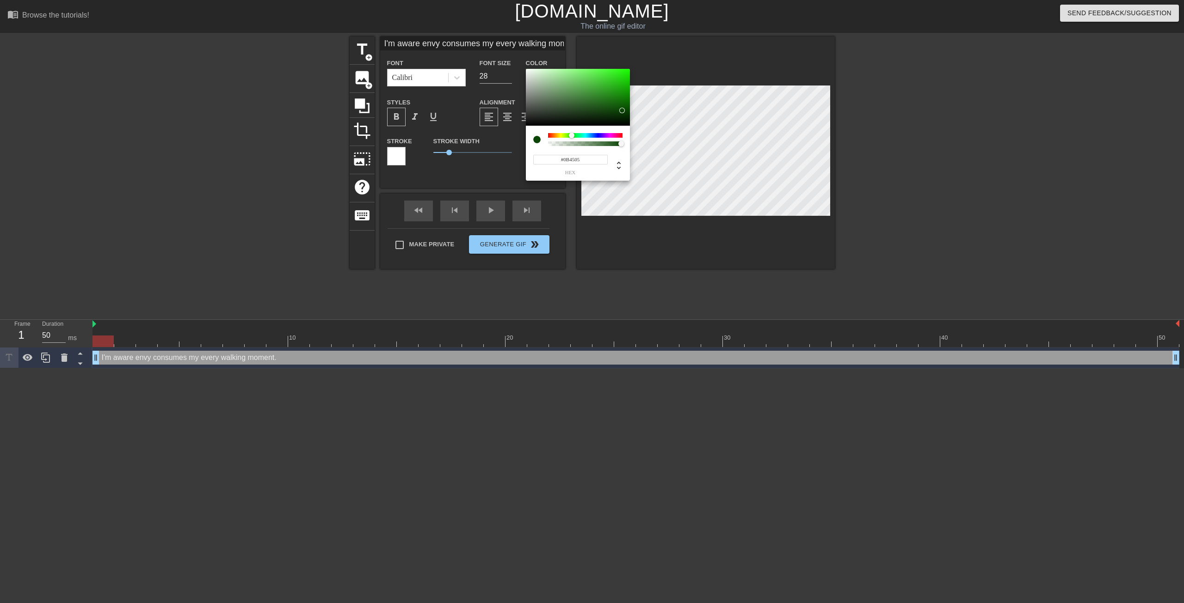
type input "#0D4907"
type input "I'm aware envy consumes my every walking moment."
type input "#104B0A"
type input "I'm aware envy consumes my every walking moment."
type input "#144F0D"
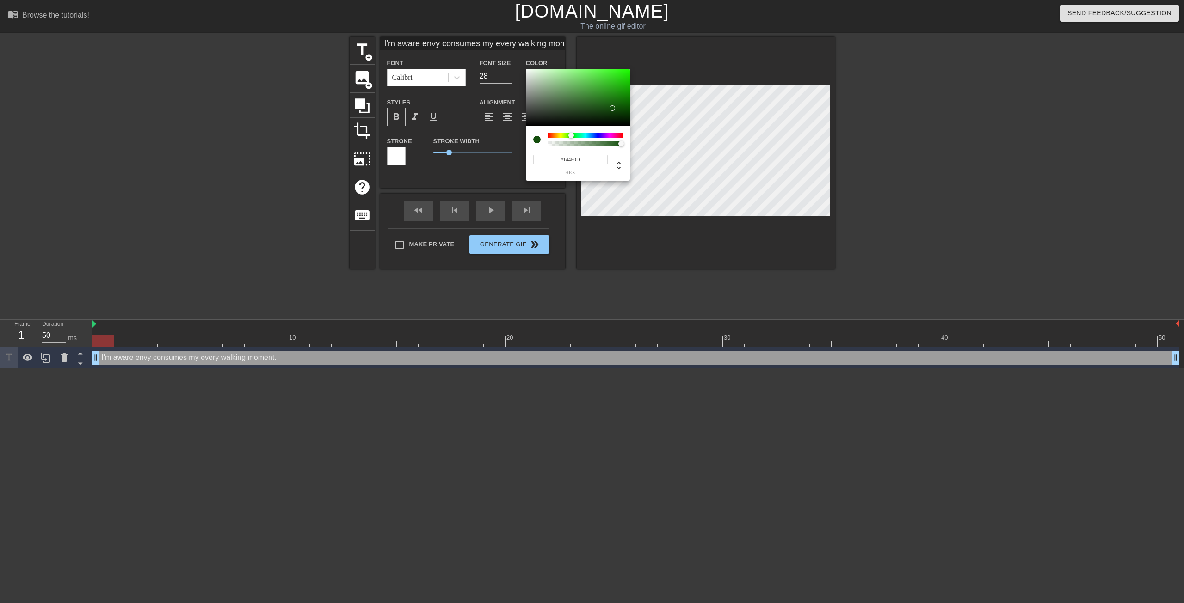
type input "I'm aware envy consumes my every walking moment."
type input "#134F0B"
type input "I'm aware envy consumes my every walking moment."
type input "#124F0A"
type input "I'm aware envy consumes my every walking moment."
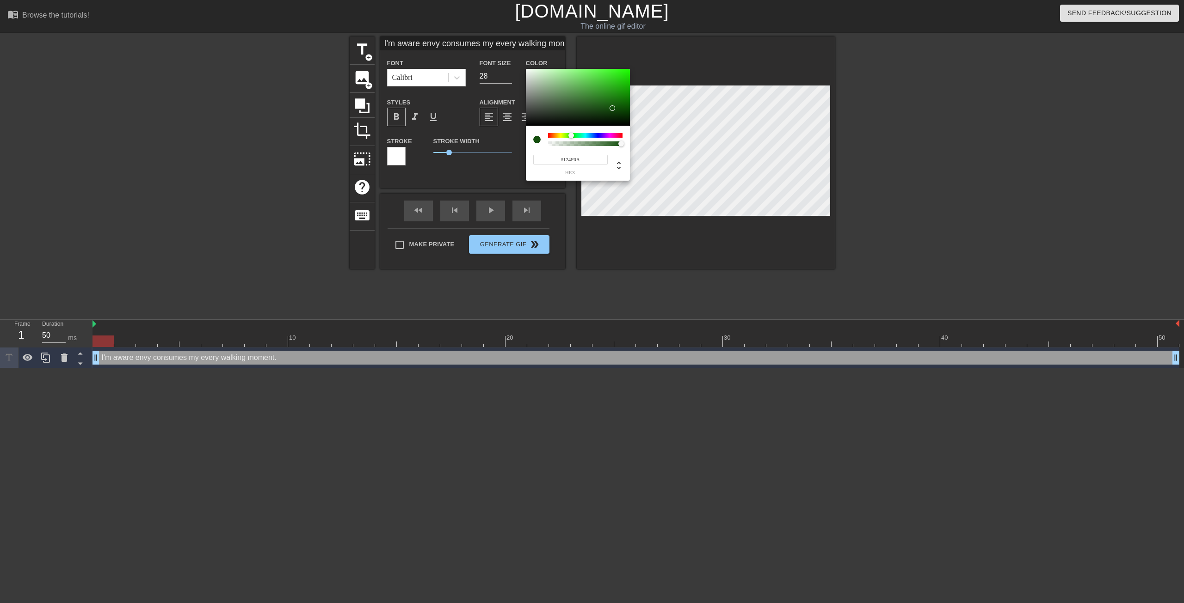
type input "#104D08"
type input "I'm aware envy consumes my every walking moment."
type input "#0E4B06"
type input "I'm aware envy consumes my every walking moment."
drag, startPoint x: 606, startPoint y: 90, endPoint x: 622, endPoint y: 114, distance: 28.9
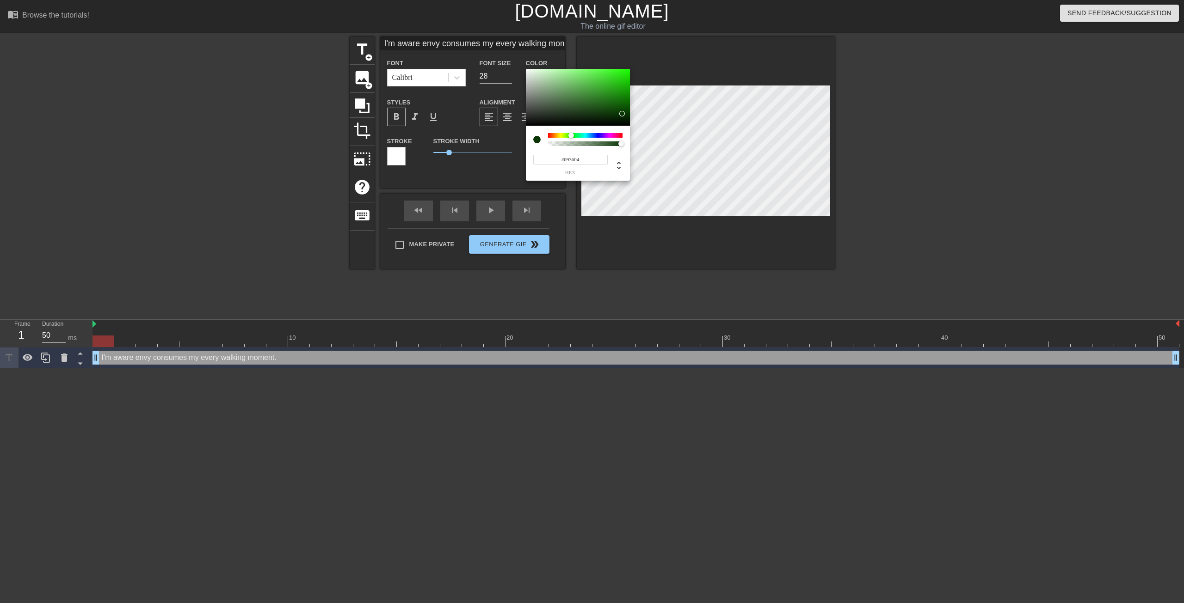
click at [622, 114] on div at bounding box center [578, 97] width 104 height 57
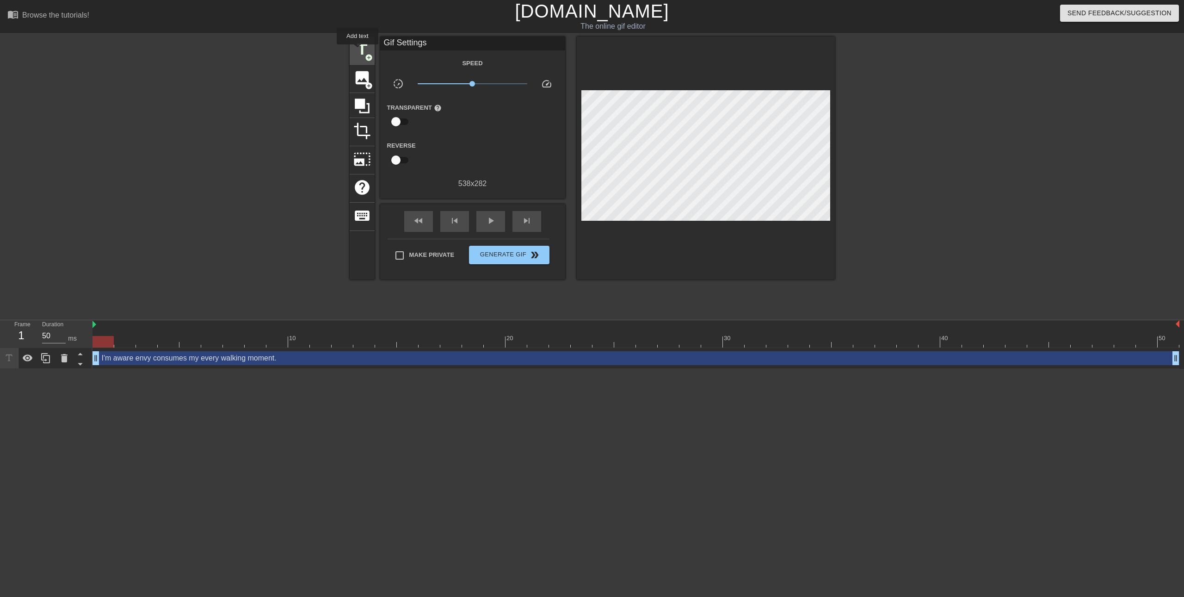
click at [357, 51] on span "title" at bounding box center [362, 50] width 18 height 18
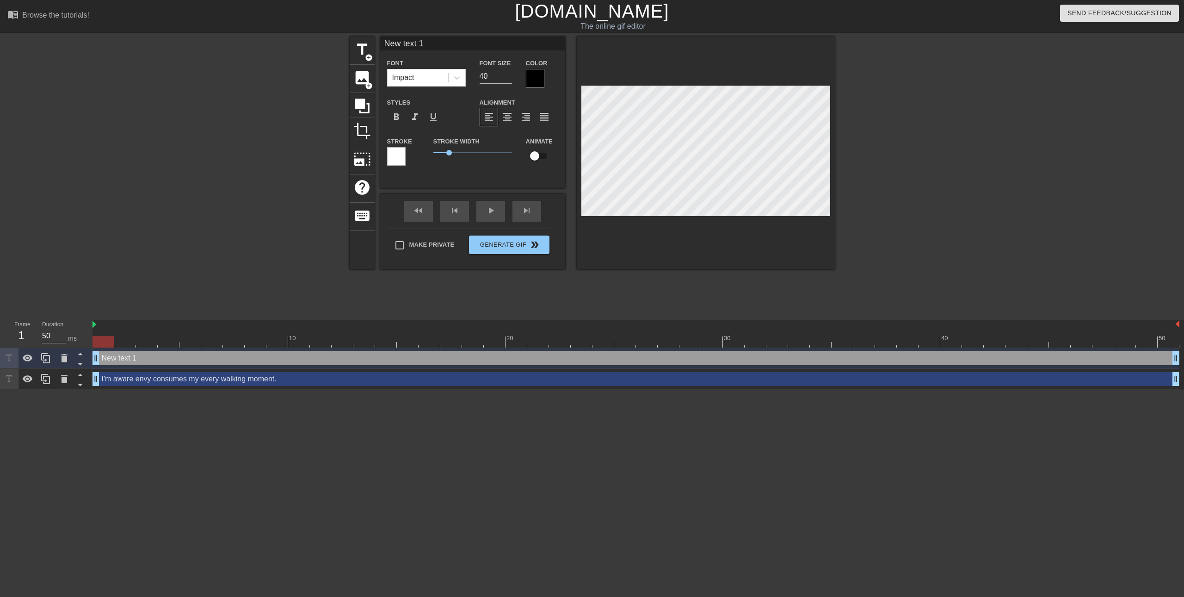
scroll to position [1, 1]
drag, startPoint x: 192, startPoint y: 355, endPoint x: 97, endPoint y: 359, distance: 94.9
click at [114, 365] on div "New text 1 drag_handle drag_handle" at bounding box center [635, 358] width 1087 height 21
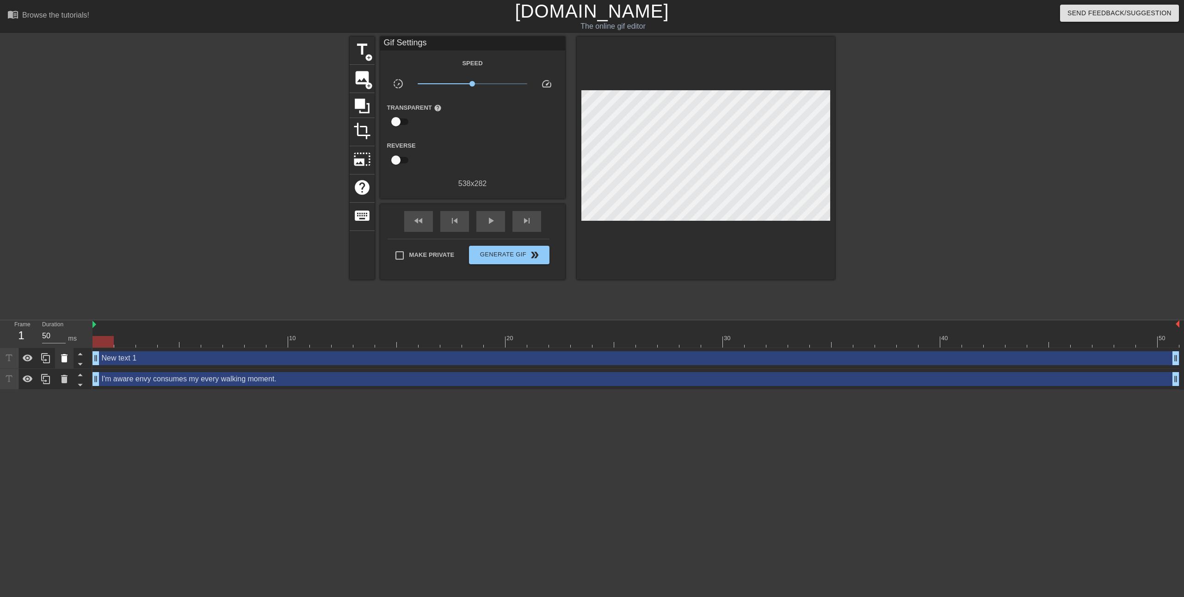
click at [68, 362] on icon at bounding box center [64, 357] width 11 height 11
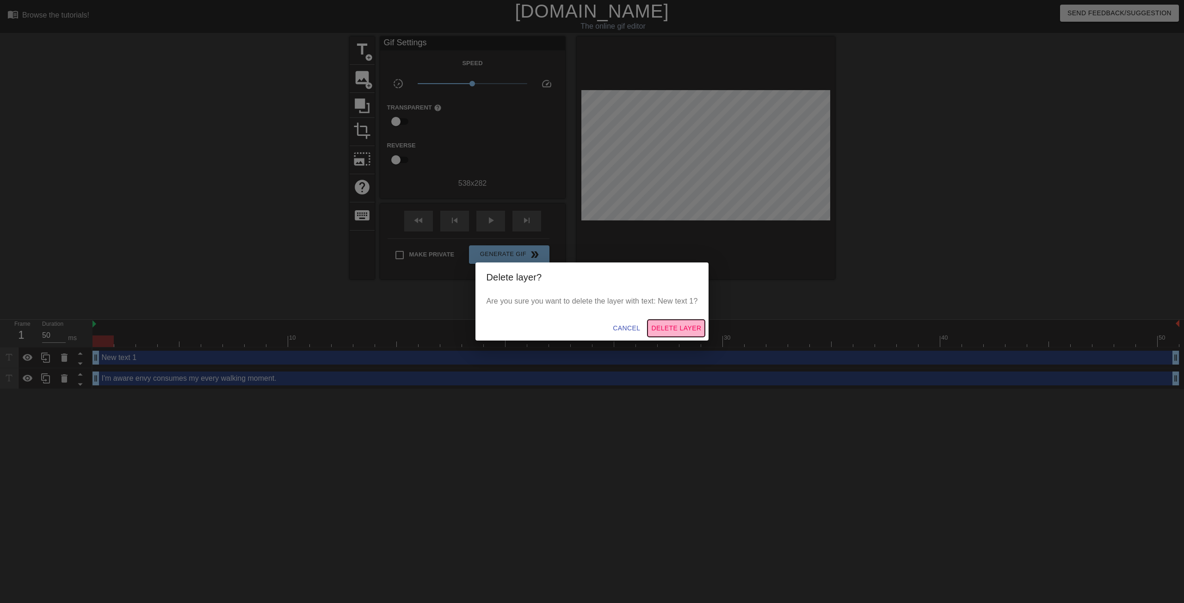
click at [659, 325] on span "Delete Layer" at bounding box center [676, 329] width 50 height 12
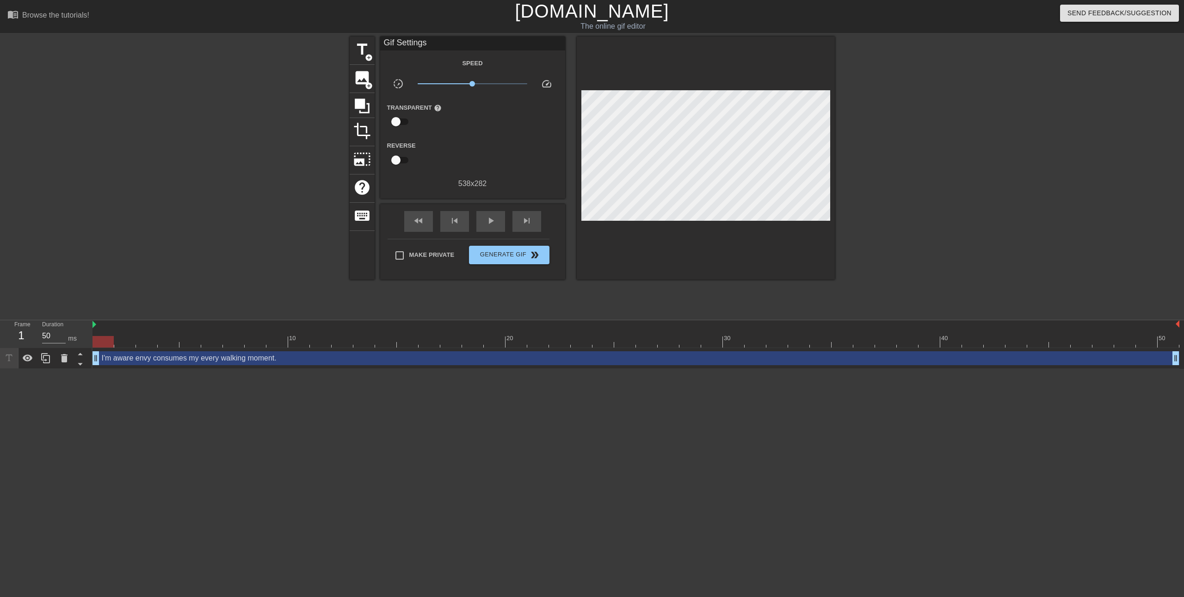
click at [256, 356] on div "I'm aware envy consumes my every walking moment. drag_handle drag_handle" at bounding box center [635, 358] width 1087 height 14
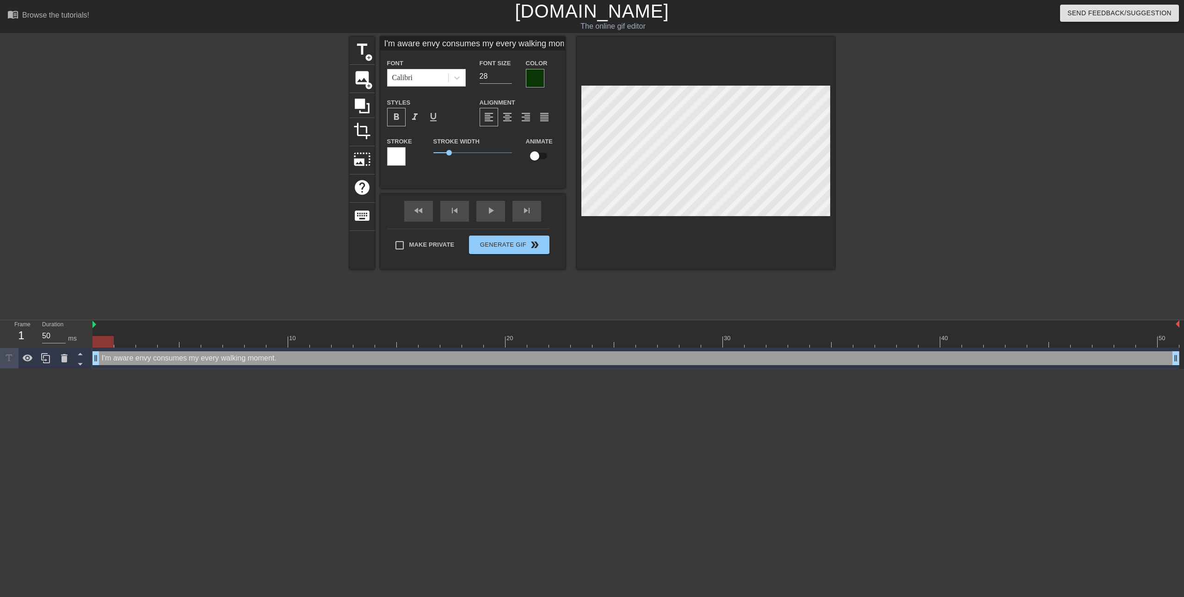
click at [391, 154] on div at bounding box center [396, 156] width 18 height 18
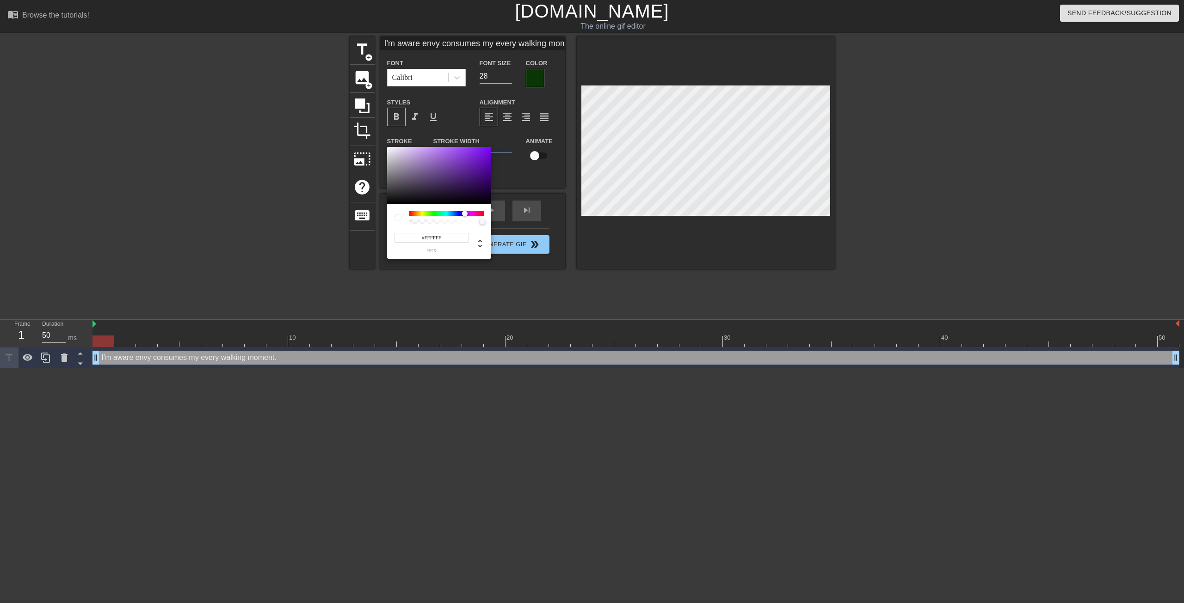
drag, startPoint x: 414, startPoint y: 215, endPoint x: 465, endPoint y: 217, distance: 50.9
click at [465, 217] on div at bounding box center [468, 214] width 6 height 6
click at [484, 167] on div at bounding box center [439, 175] width 104 height 57
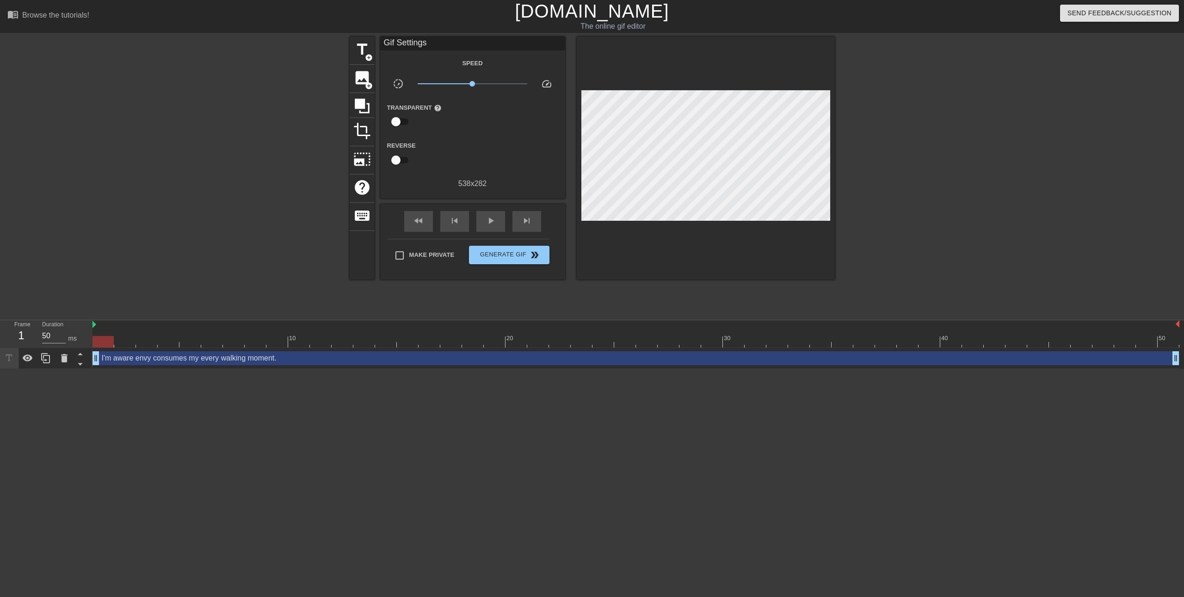
click at [291, 358] on div "I'm aware envy consumes my every walking moment. drag_handle drag_handle" at bounding box center [635, 358] width 1087 height 14
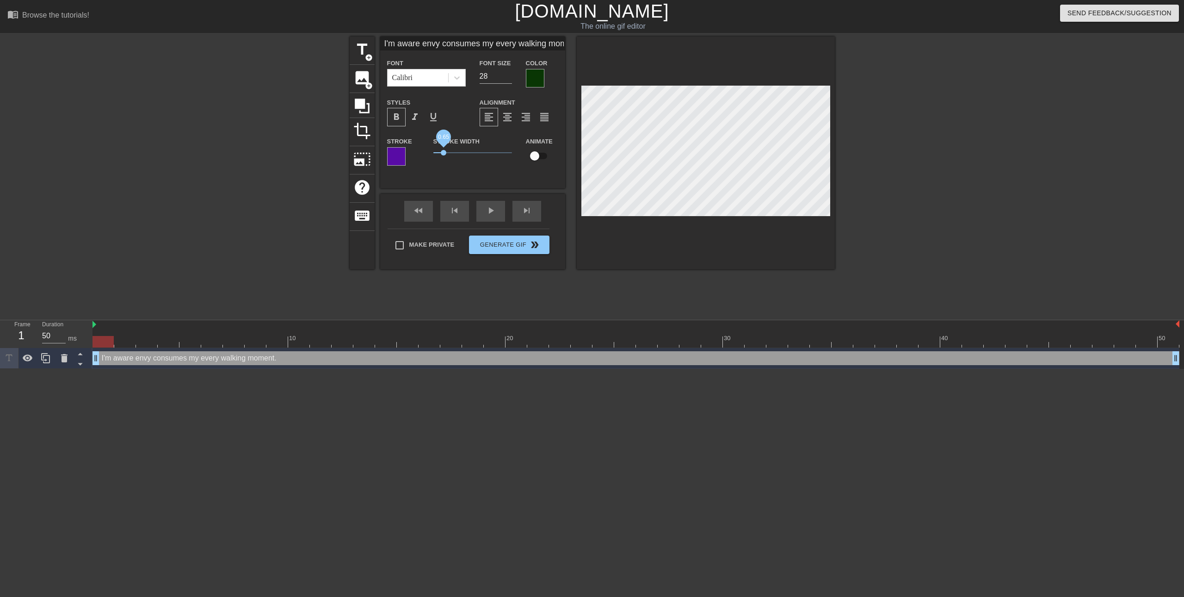
drag, startPoint x: 448, startPoint y: 151, endPoint x: 443, endPoint y: 152, distance: 5.3
click at [443, 152] on span "0.65" at bounding box center [444, 153] width 6 height 6
click at [958, 232] on div at bounding box center [915, 175] width 139 height 277
